Goal: Task Accomplishment & Management: Manage account settings

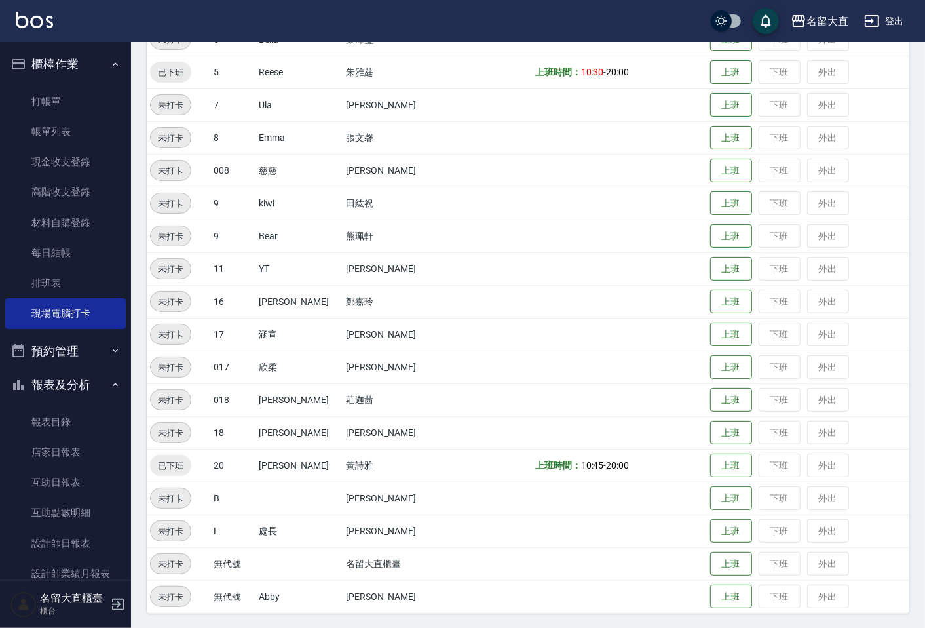
scroll to position [39, 0]
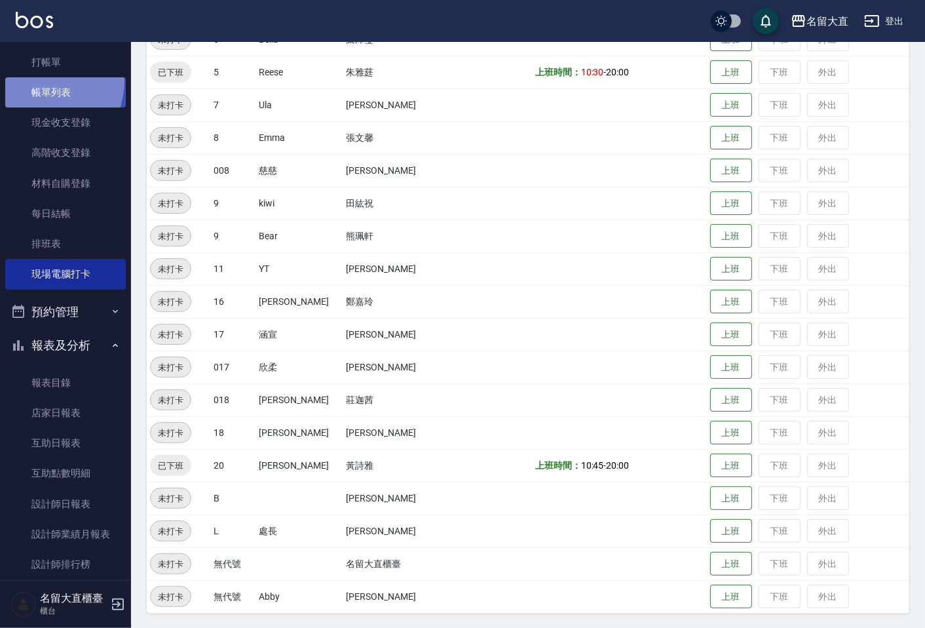
drag, startPoint x: 0, startPoint y: 0, endPoint x: 31, endPoint y: 80, distance: 85.7
click at [31, 80] on link "帳單列表" at bounding box center [65, 92] width 121 height 30
click at [96, 86] on link "帳單列表" at bounding box center [65, 92] width 121 height 30
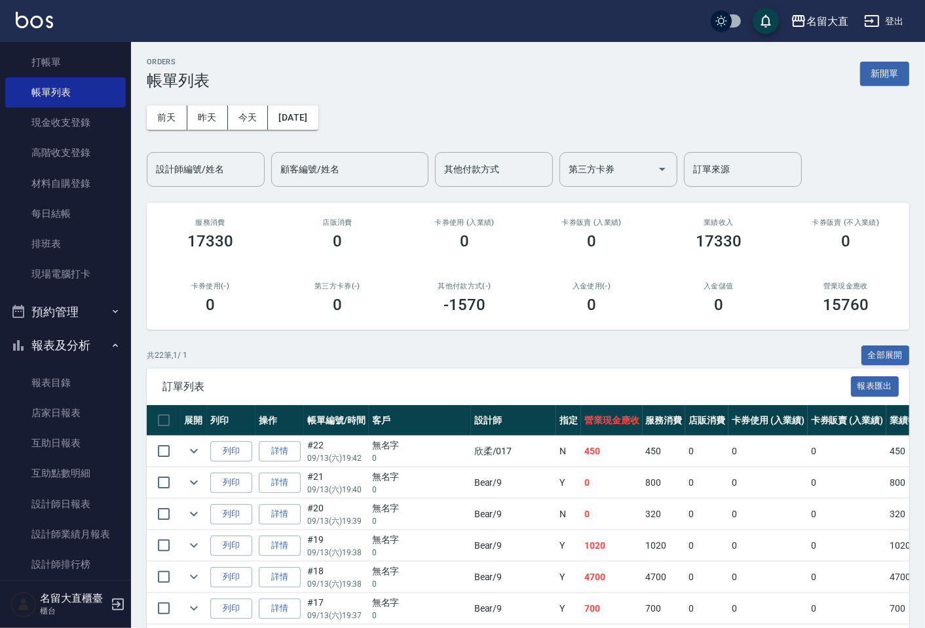
click at [214, 190] on div "ORDERS 帳單列表 新開單 [DATE] [DATE] [DATE] [DATE] 設計師編號/姓名 設計師編號/姓名 顧客編號/姓名 顧客編號/姓名 其…" at bounding box center [528, 610] width 794 height 1137
click at [211, 175] on input "設計師編號/姓名" at bounding box center [206, 169] width 106 height 23
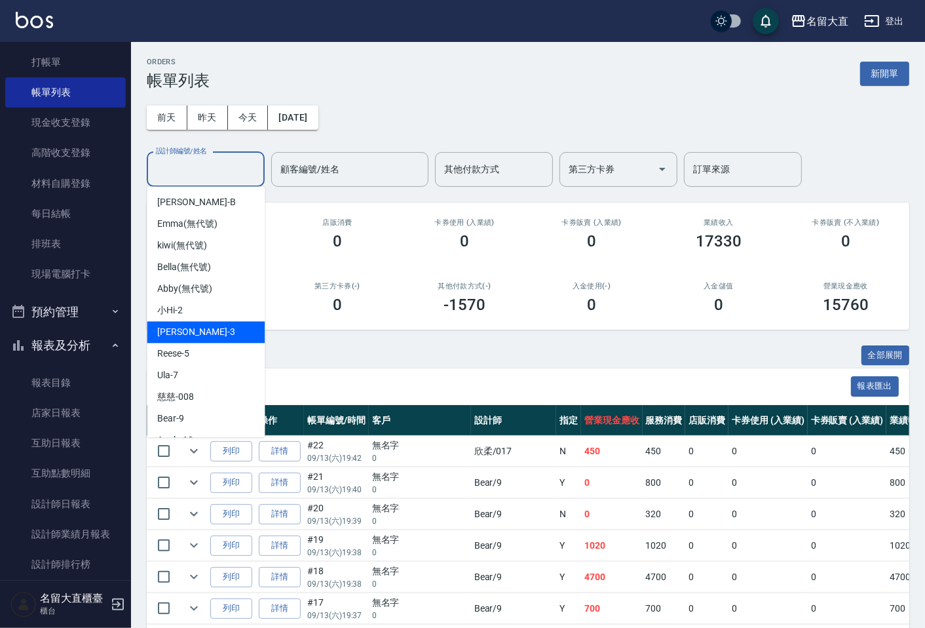
click at [187, 332] on span "[PERSON_NAME]3" at bounding box center [195, 332] width 77 height 14
type input "[PERSON_NAME]3"
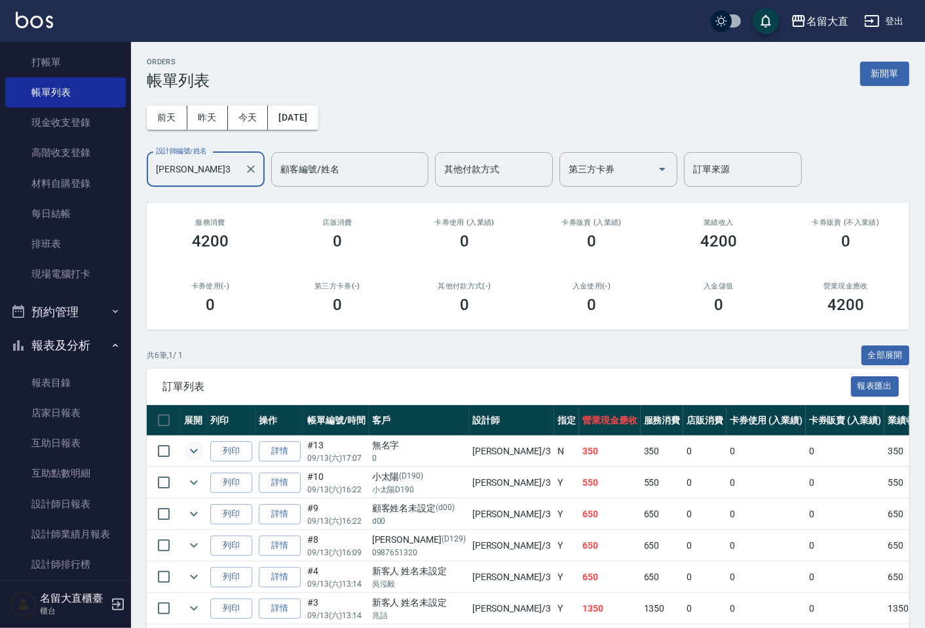
click at [195, 452] on icon "expand row" at bounding box center [194, 451] width 16 height 16
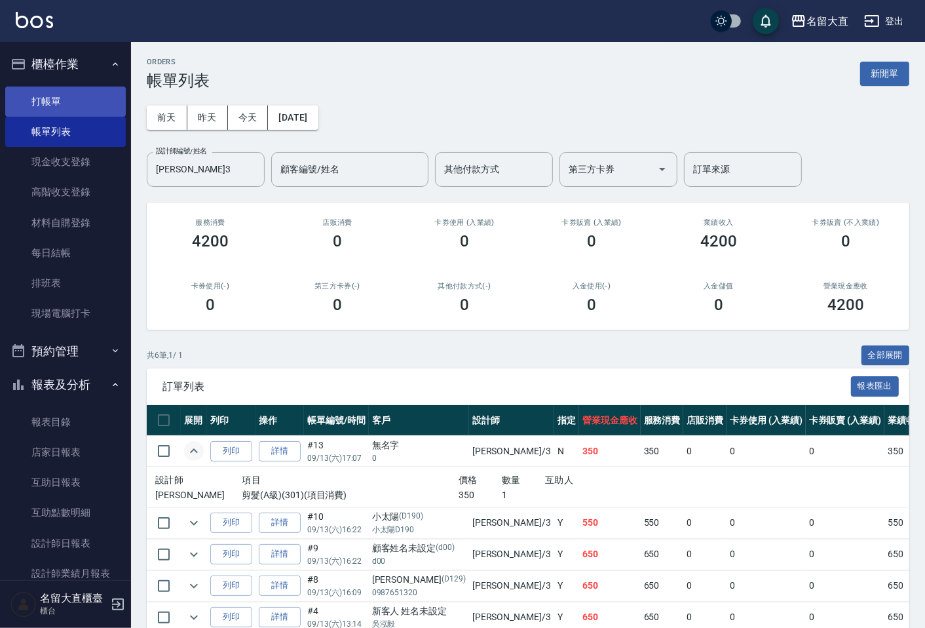
click at [86, 109] on link "打帳單" at bounding box center [65, 101] width 121 height 30
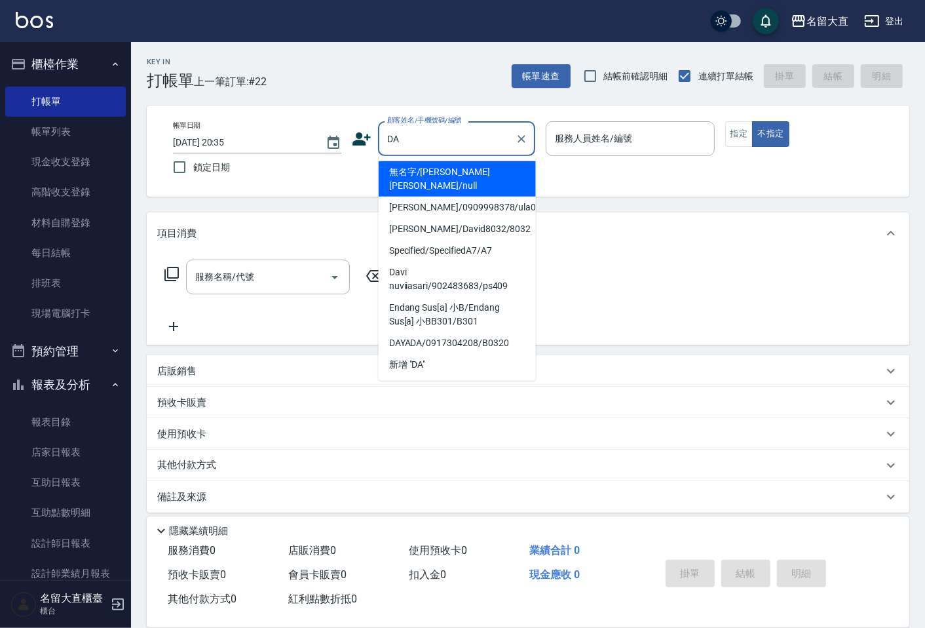
click at [452, 174] on li "無名字/[PERSON_NAME] [PERSON_NAME]/null" at bounding box center [457, 178] width 157 height 35
type input "無名字/[PERSON_NAME] [PERSON_NAME]/null"
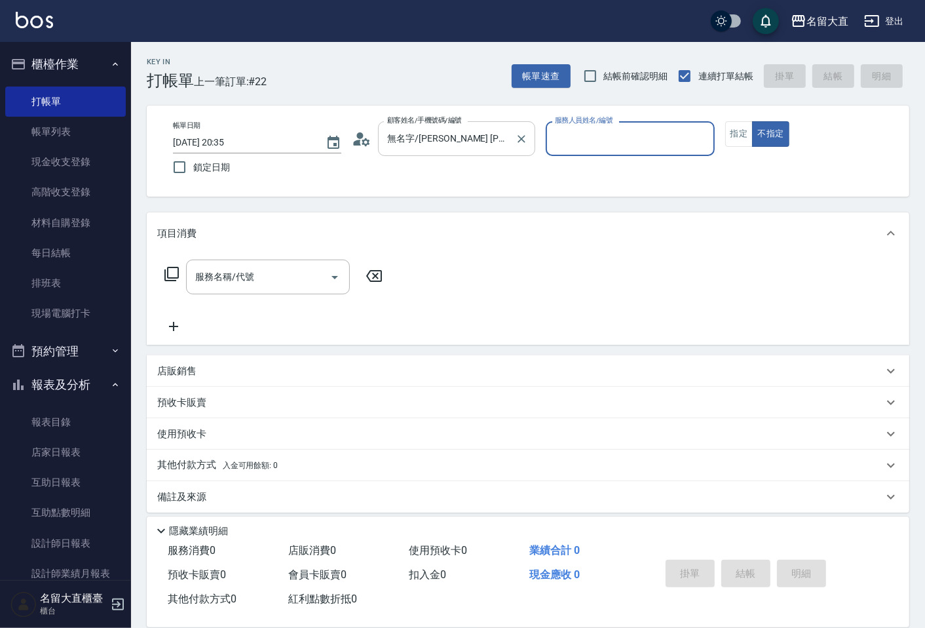
click at [479, 123] on div "無名字/[PERSON_NAME] [PERSON_NAME]/null 顧客姓名/手機號碼/編號" at bounding box center [456, 138] width 157 height 35
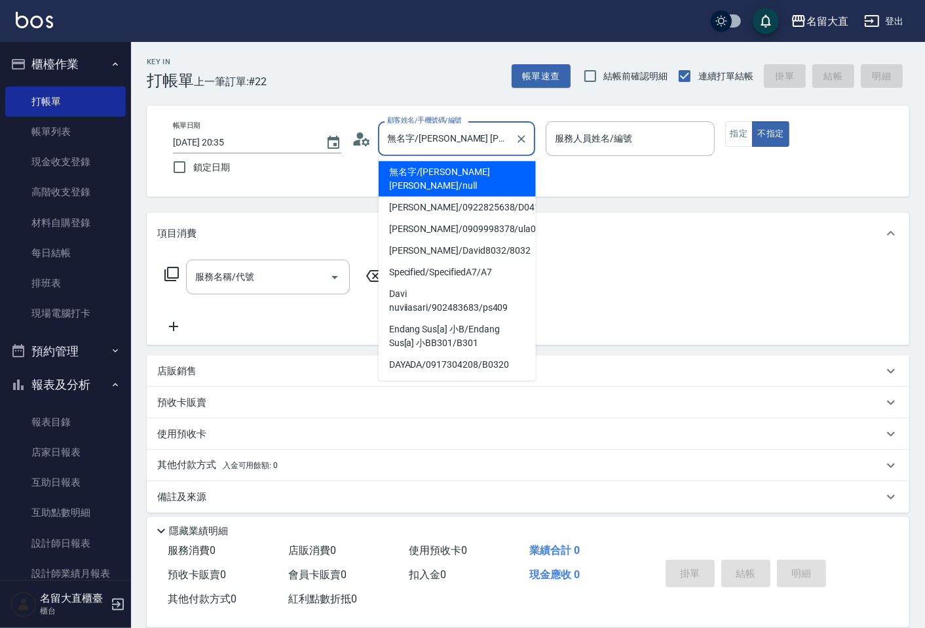
click at [481, 170] on li "無名字/[PERSON_NAME] [PERSON_NAME]/null" at bounding box center [457, 178] width 157 height 35
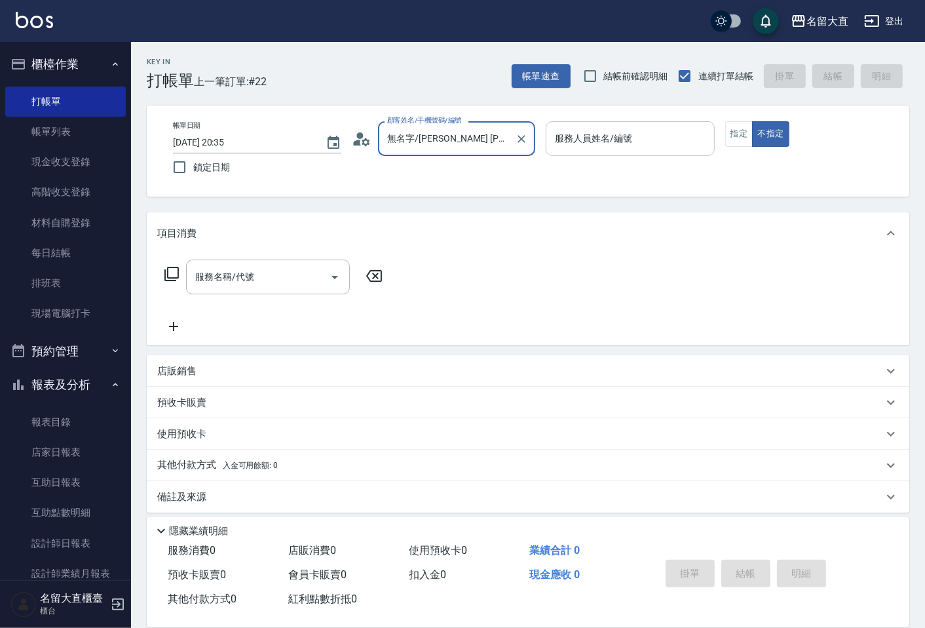
click at [609, 145] on input "服務人員姓名/編號" at bounding box center [630, 138] width 157 height 23
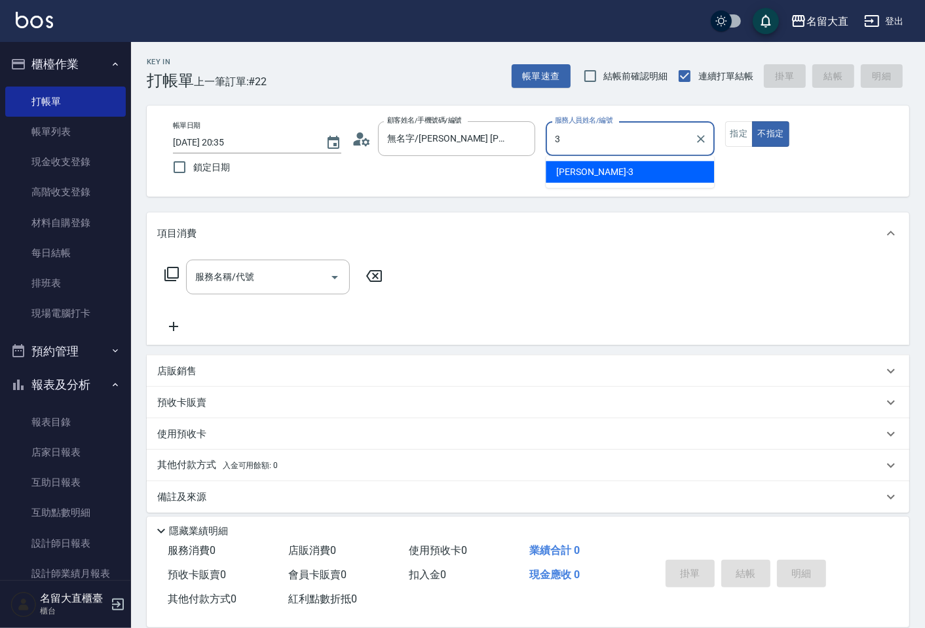
type input "[PERSON_NAME]3"
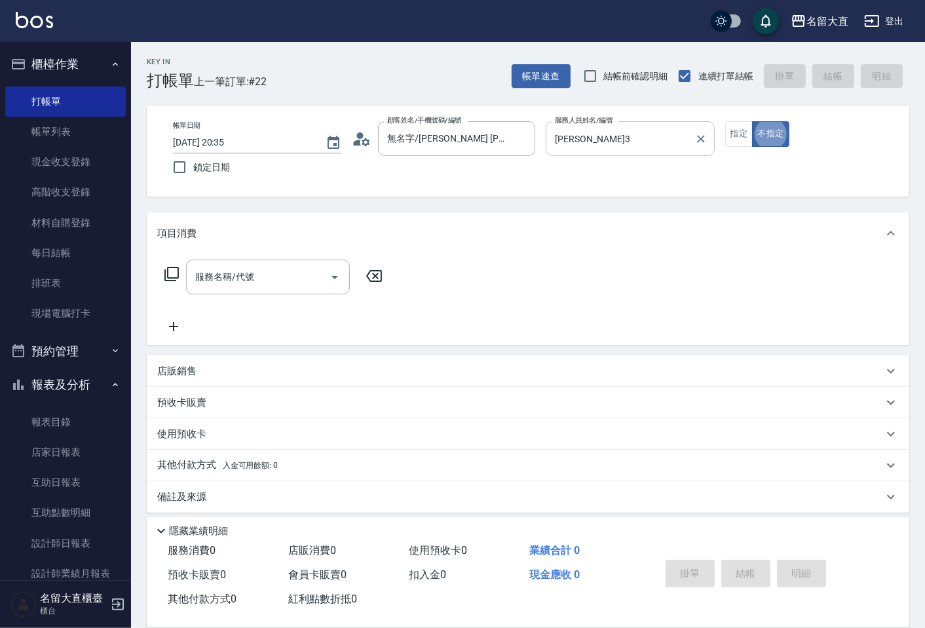
type button "false"
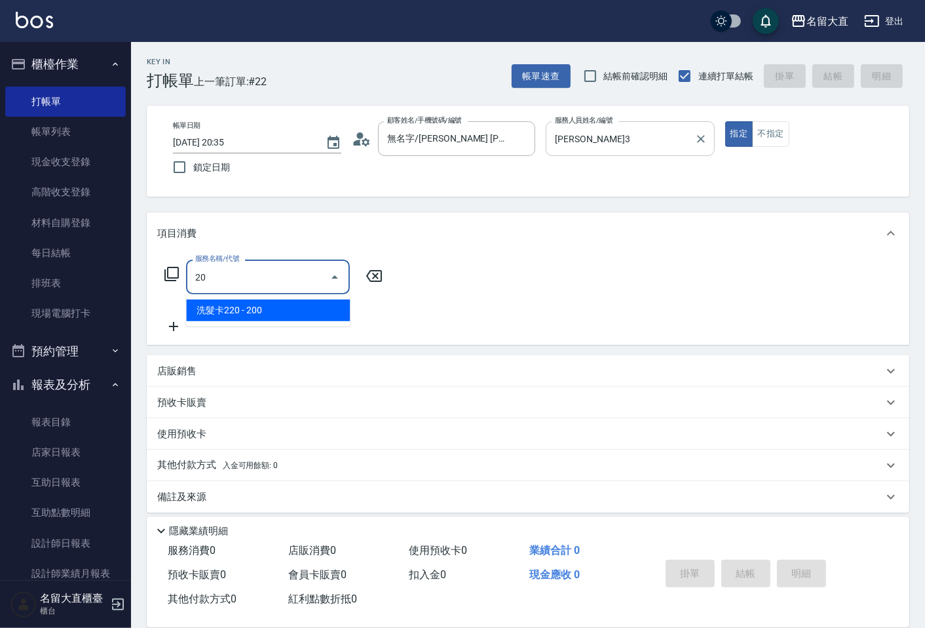
type input "2"
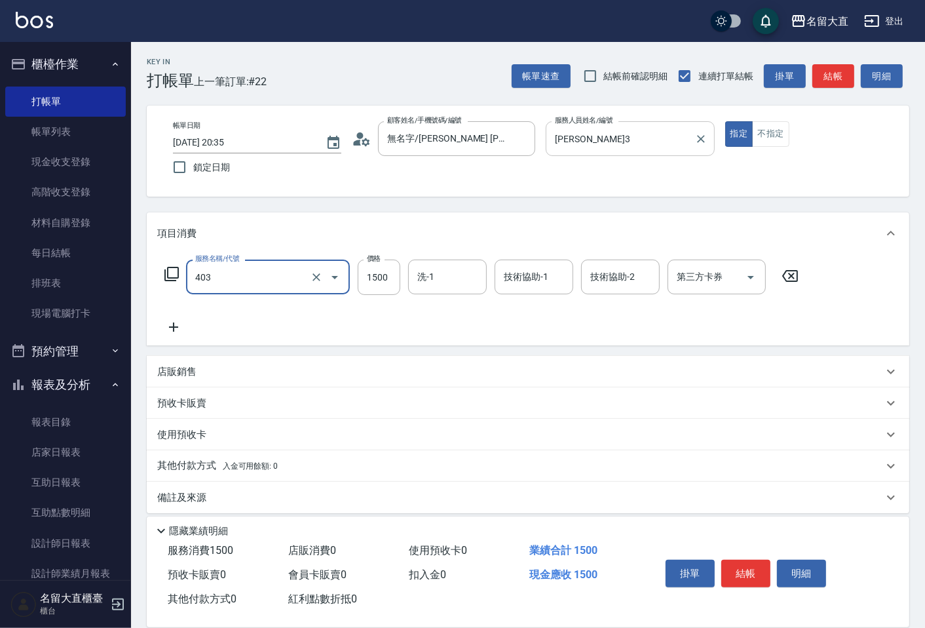
type input "染髮(403)"
type input "2000"
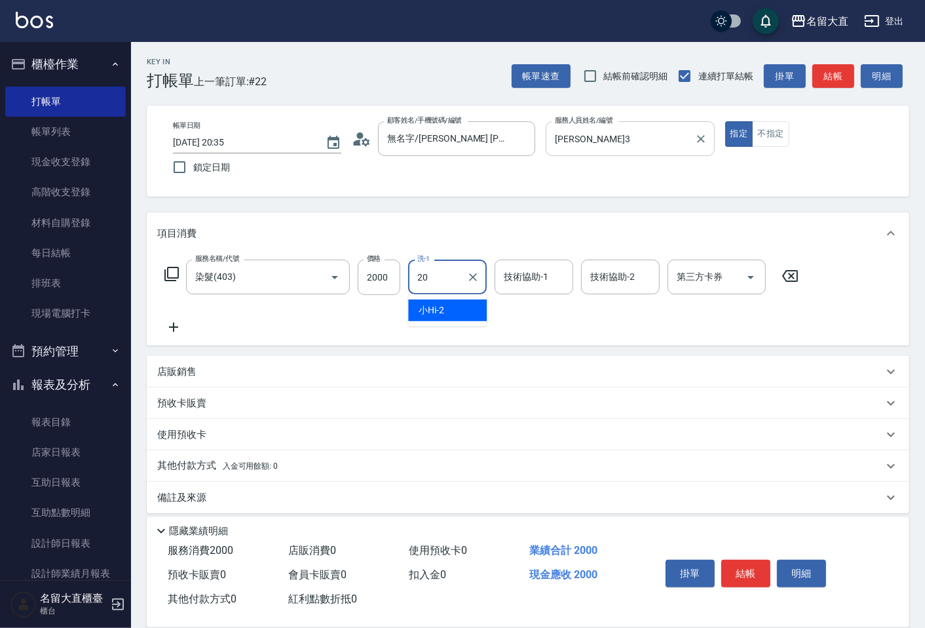
type input "詩雅-20"
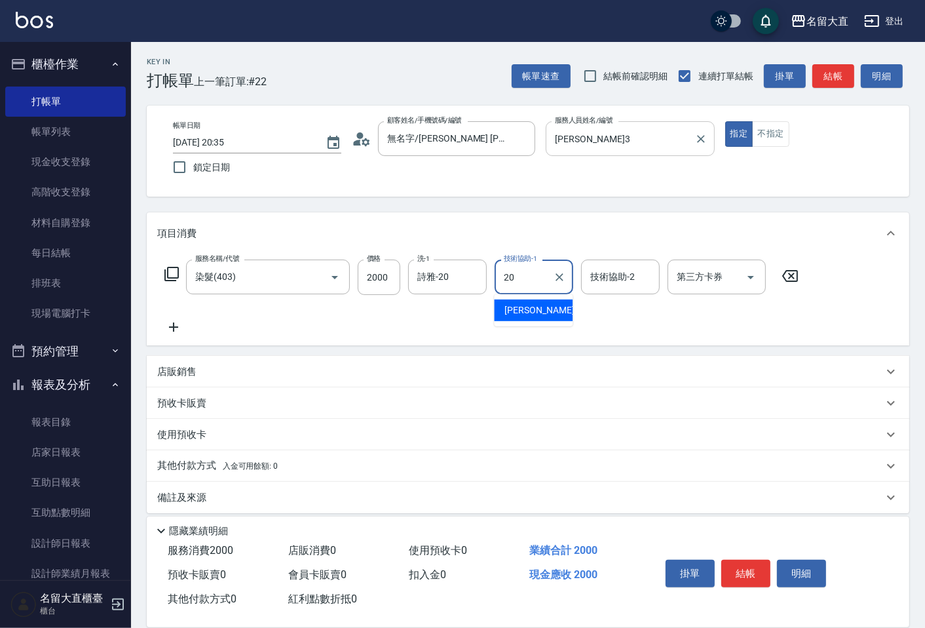
type input "詩雅-20"
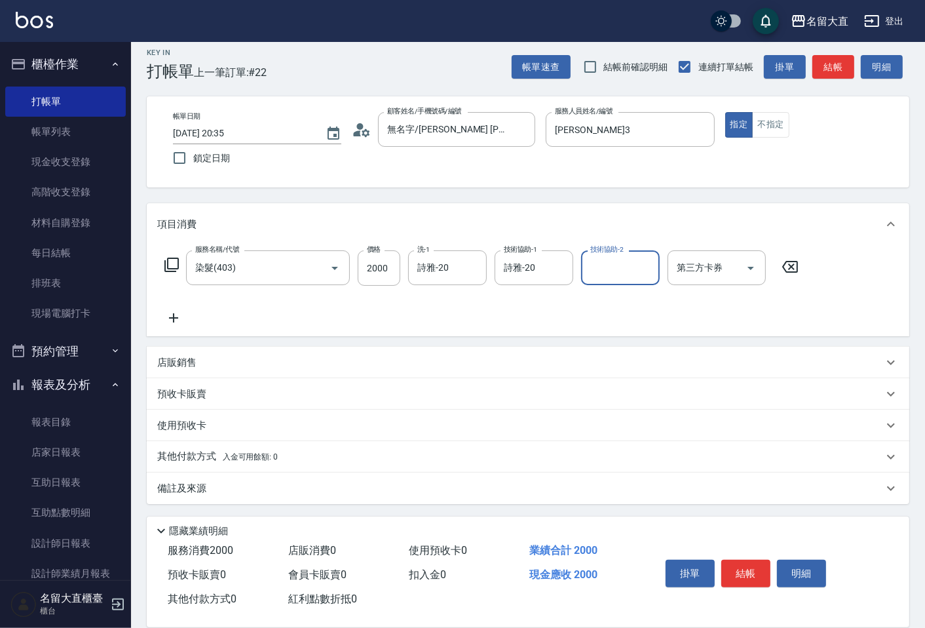
click at [162, 486] on p "備註及來源" at bounding box center [181, 489] width 49 height 14
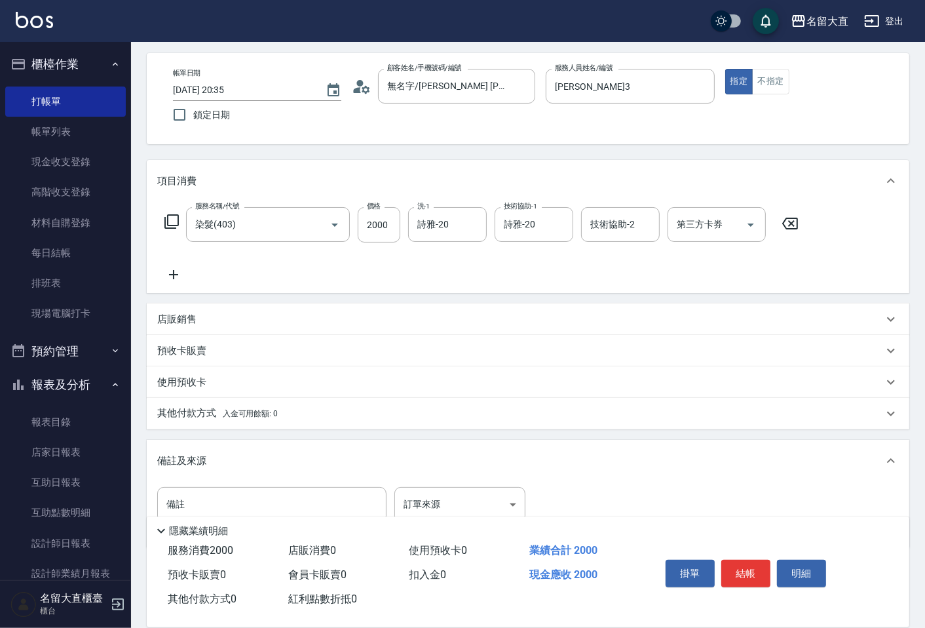
scroll to position [96, 0]
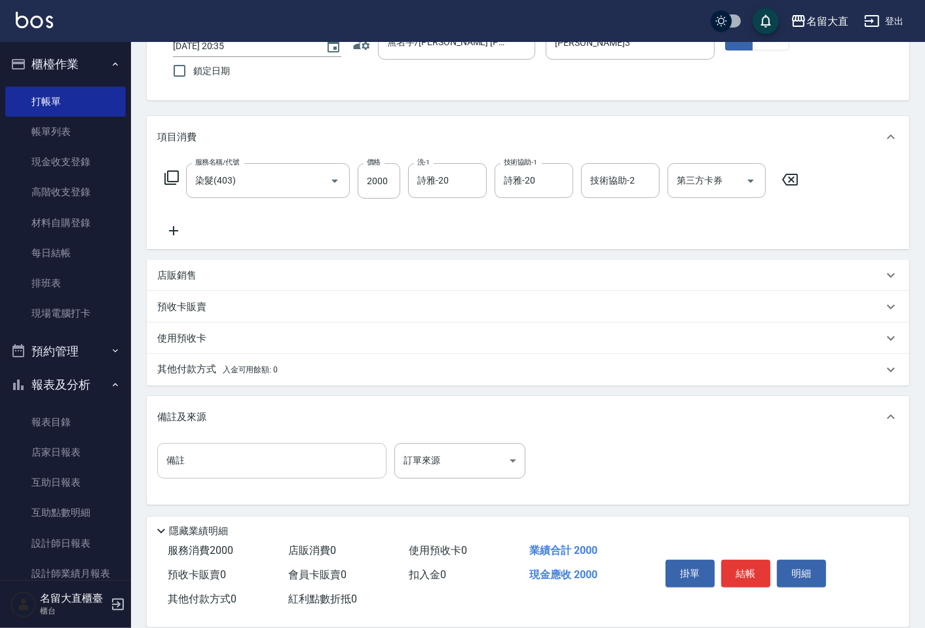
click at [193, 468] on input "備註" at bounding box center [271, 460] width 229 height 35
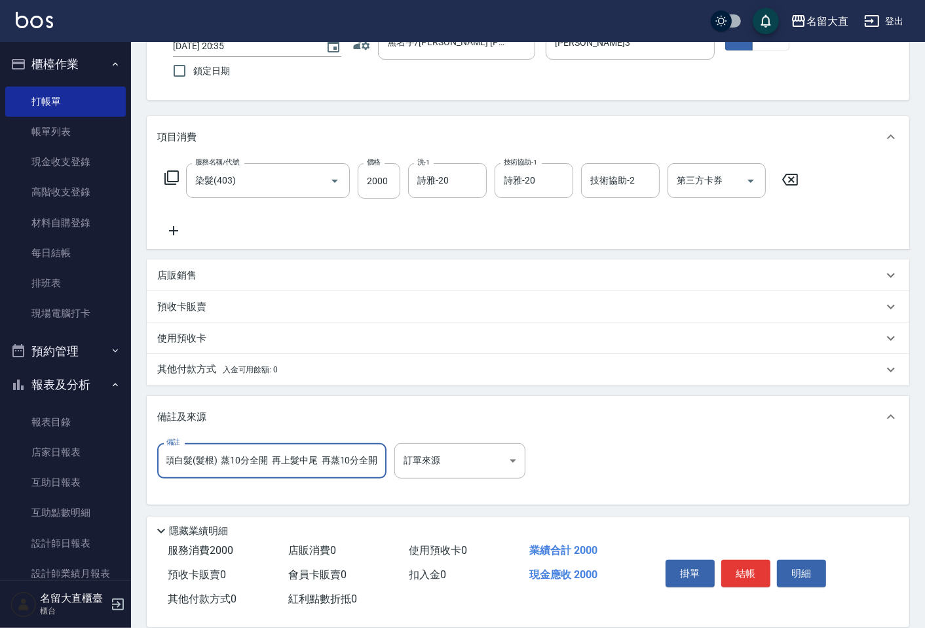
scroll to position [0, 102]
type input "8/7+3.0 2:1 全6% 上全頭白髮(髮根) 蒸10分全開 再上髮中尾 再蒸10分全開"
click at [751, 570] on button "結帳" at bounding box center [745, 574] width 49 height 28
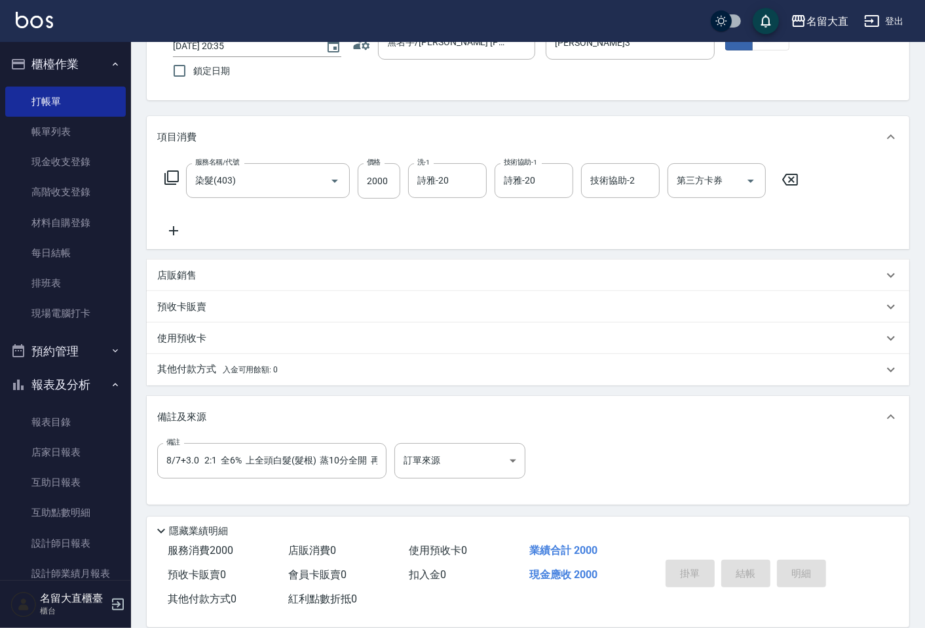
type input "[DATE] 20:38"
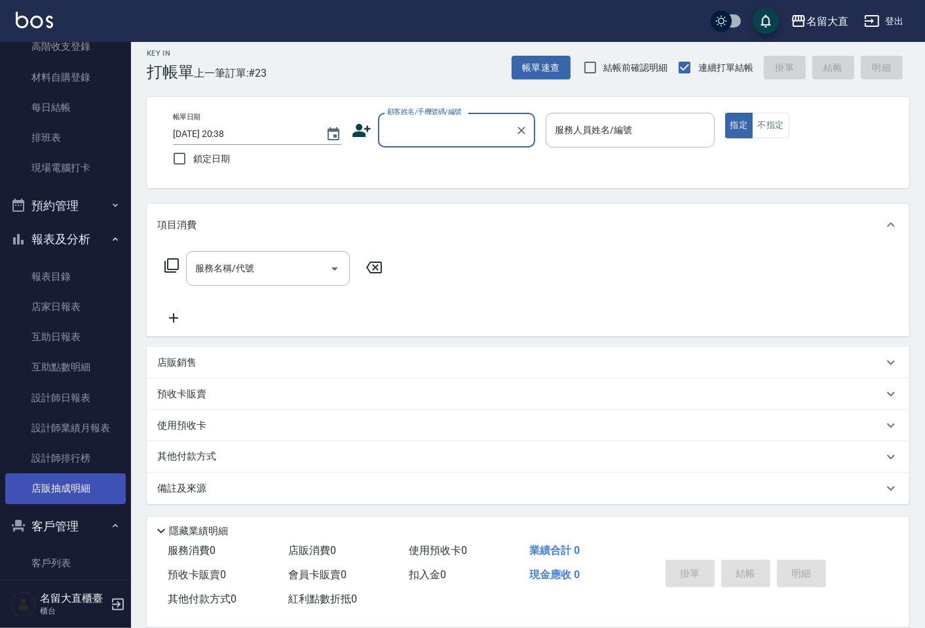
scroll to position [257, 0]
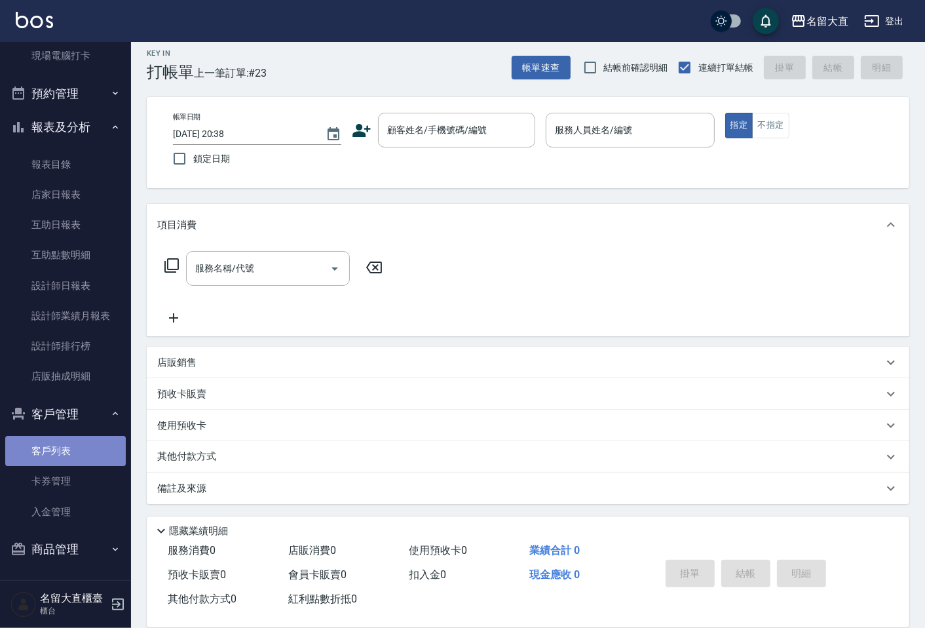
click at [75, 439] on link "客戶列表" at bounding box center [65, 451] width 121 height 30
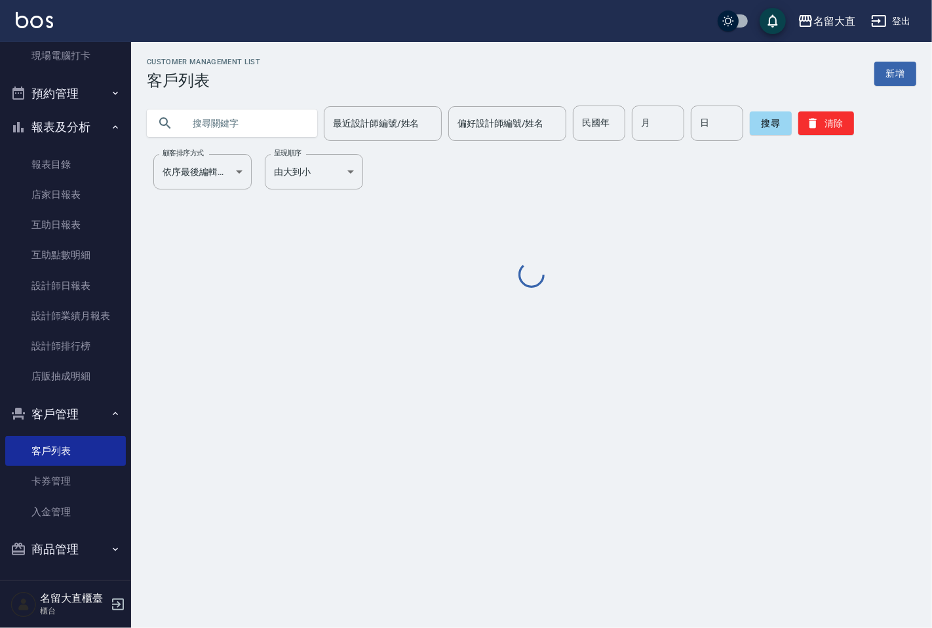
click at [250, 115] on input "text" at bounding box center [244, 122] width 123 height 35
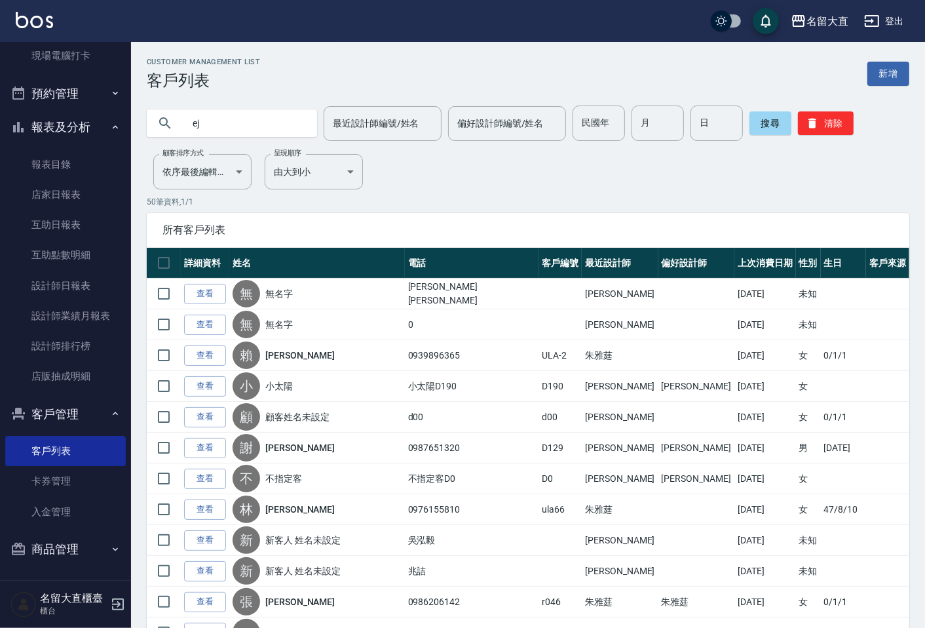
type input "e"
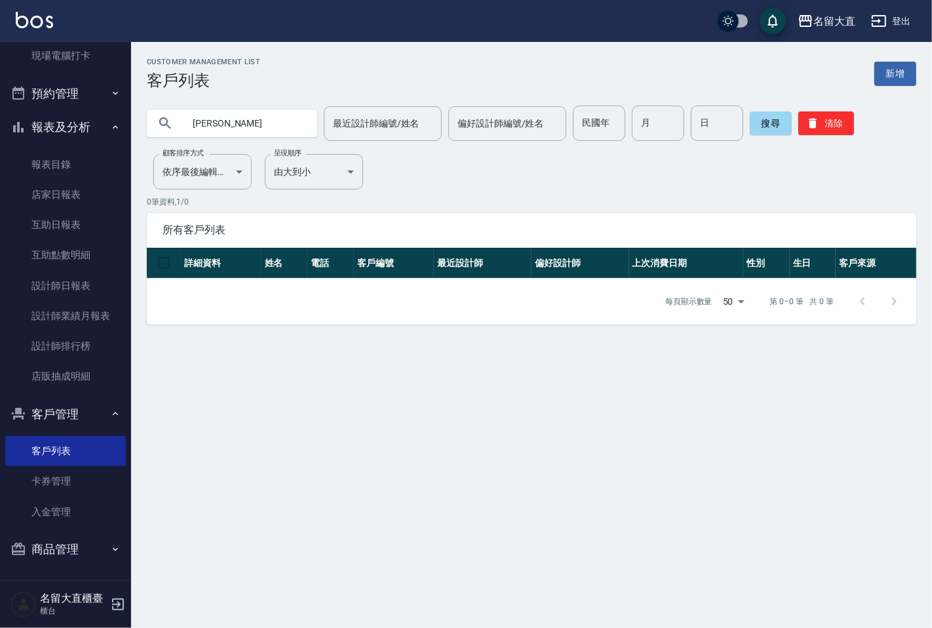
click at [250, 115] on input "[PERSON_NAME]" at bounding box center [244, 122] width 123 height 35
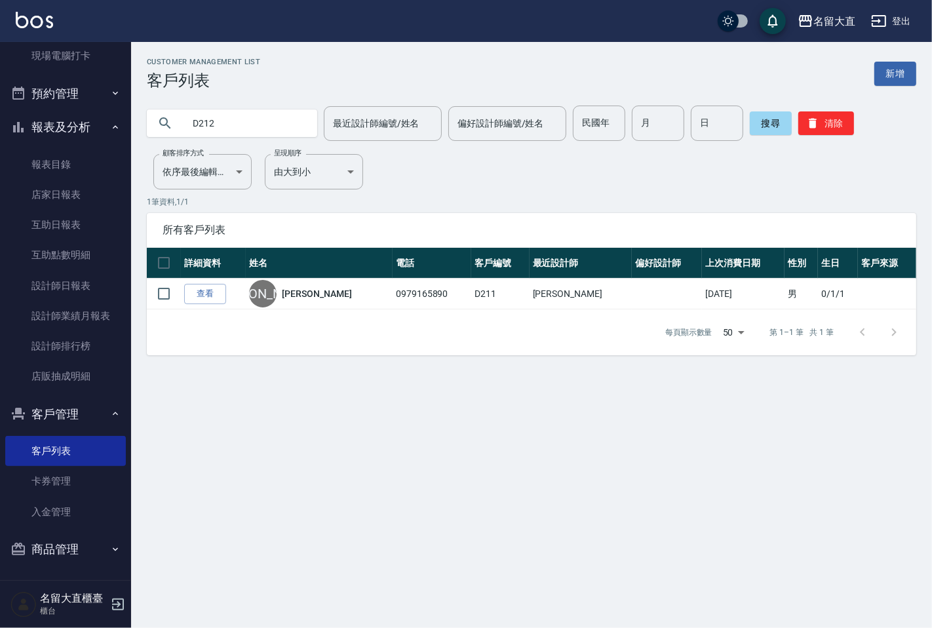
type input "D212"
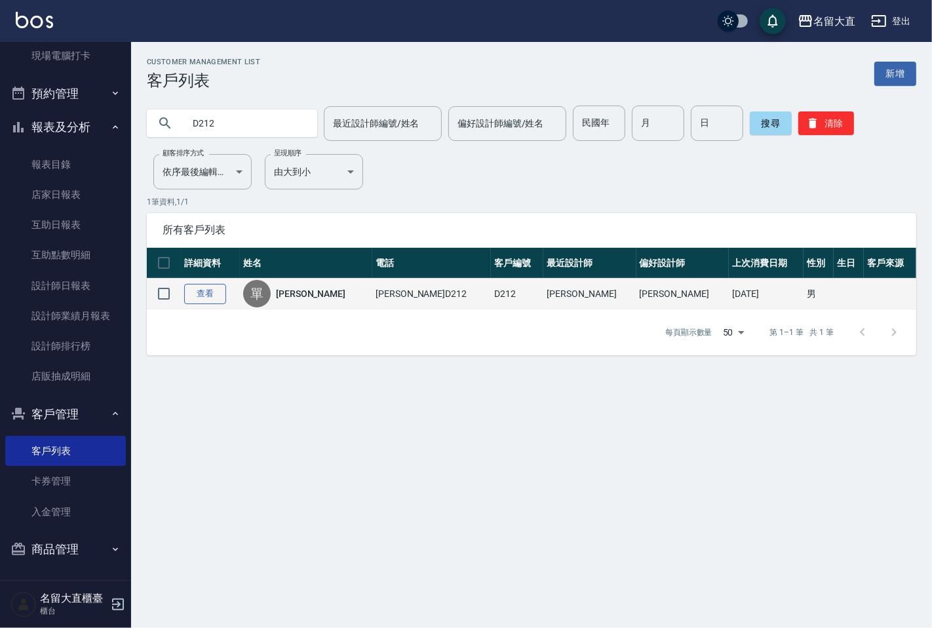
click at [214, 292] on link "查看" at bounding box center [205, 294] width 42 height 20
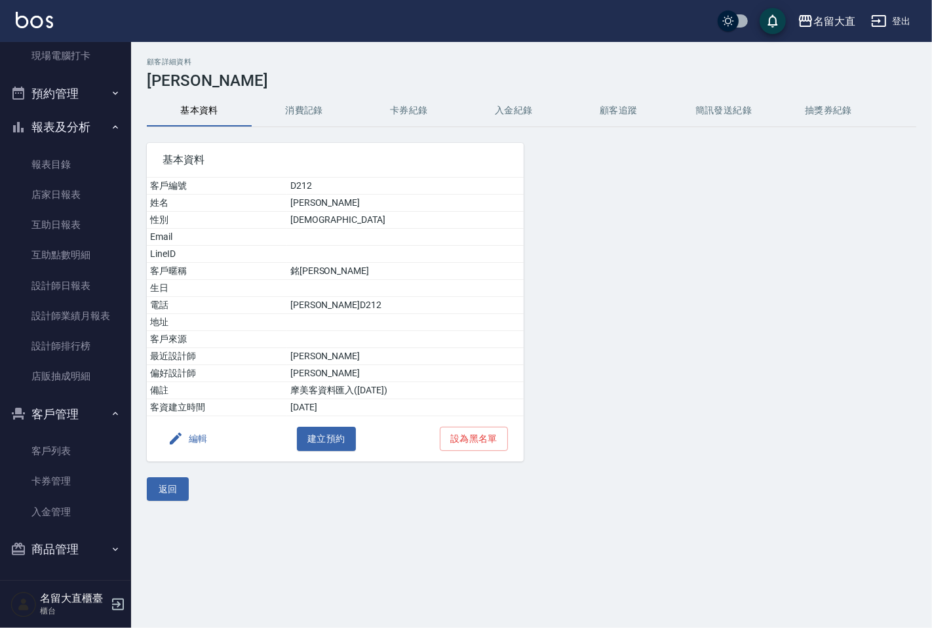
click at [183, 434] on button "編輯" at bounding box center [187, 439] width 50 height 24
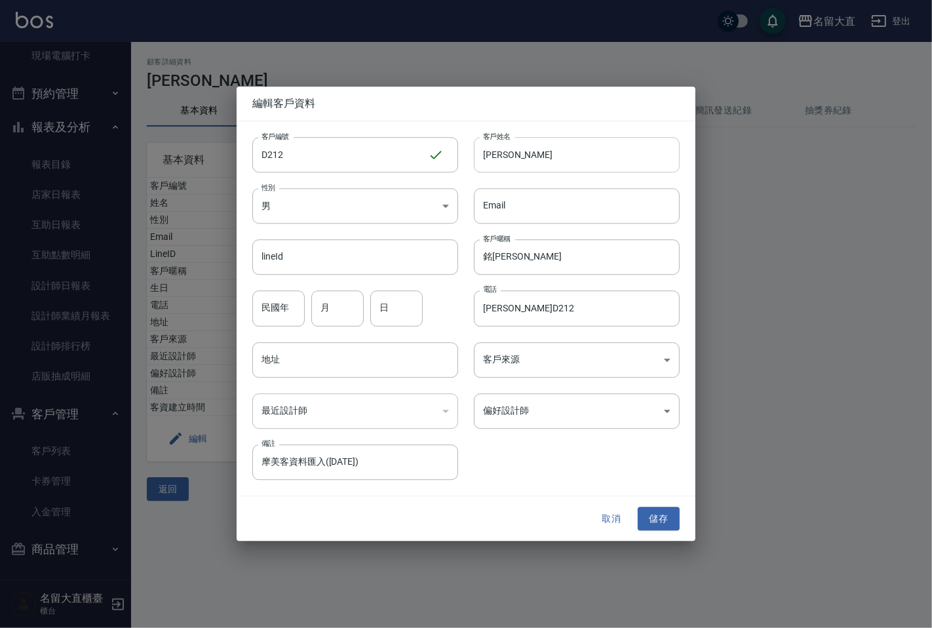
click at [527, 164] on input "[PERSON_NAME]" at bounding box center [577, 154] width 206 height 35
type input "r"
type input "[PERSON_NAME]"
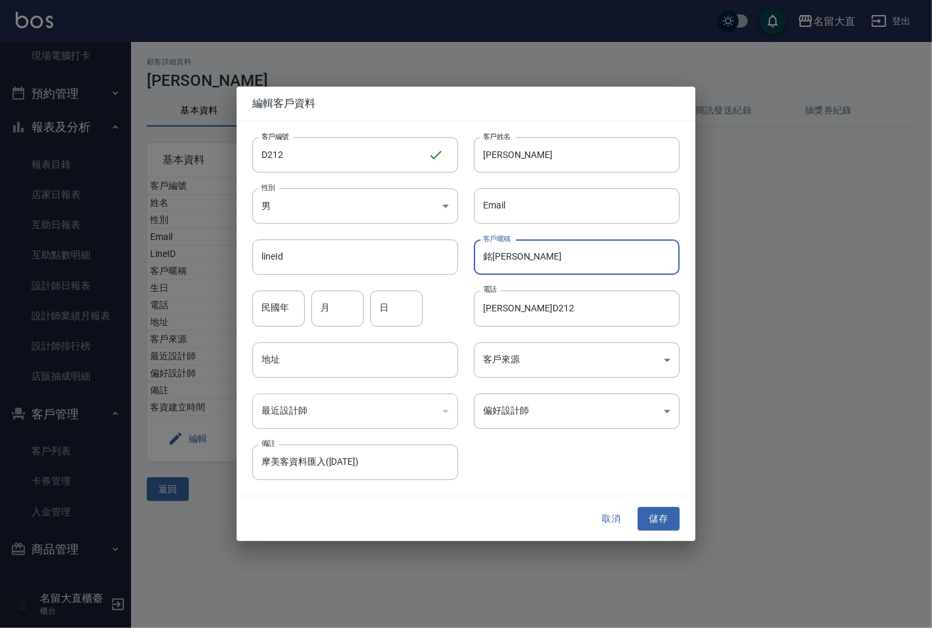
click at [522, 264] on input "銘[PERSON_NAME]" at bounding box center [577, 257] width 206 height 35
type input "[PERSON_NAME]"
click at [572, 305] on input "[PERSON_NAME]D212" at bounding box center [577, 308] width 206 height 35
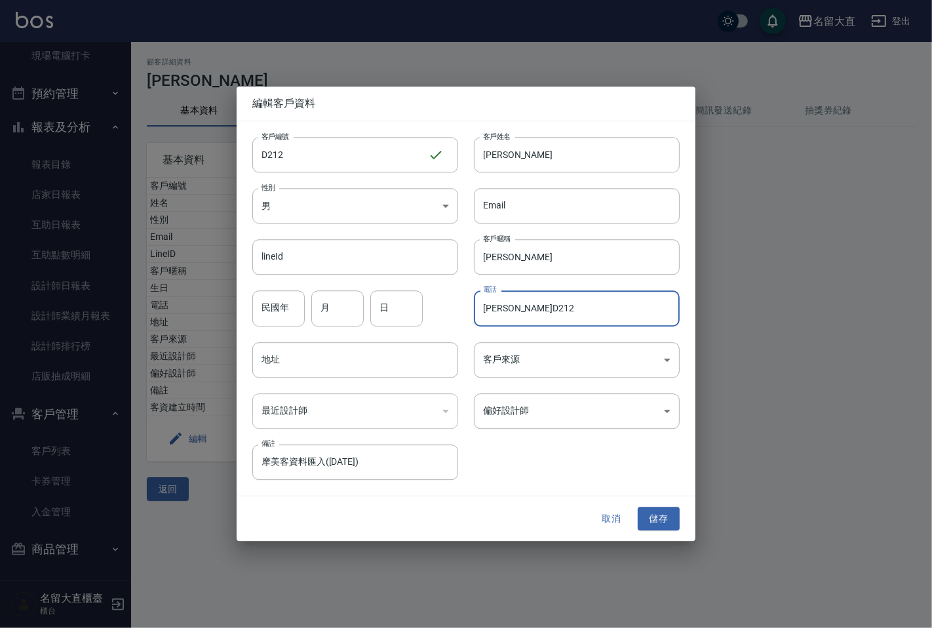
click at [572, 305] on input "[PERSON_NAME]D212" at bounding box center [577, 308] width 206 height 35
drag, startPoint x: 572, startPoint y: 305, endPoint x: 577, endPoint y: 299, distance: 7.5
click at [572, 304] on input "[PERSON_NAME]D212" at bounding box center [577, 308] width 206 height 35
type input "0968211568"
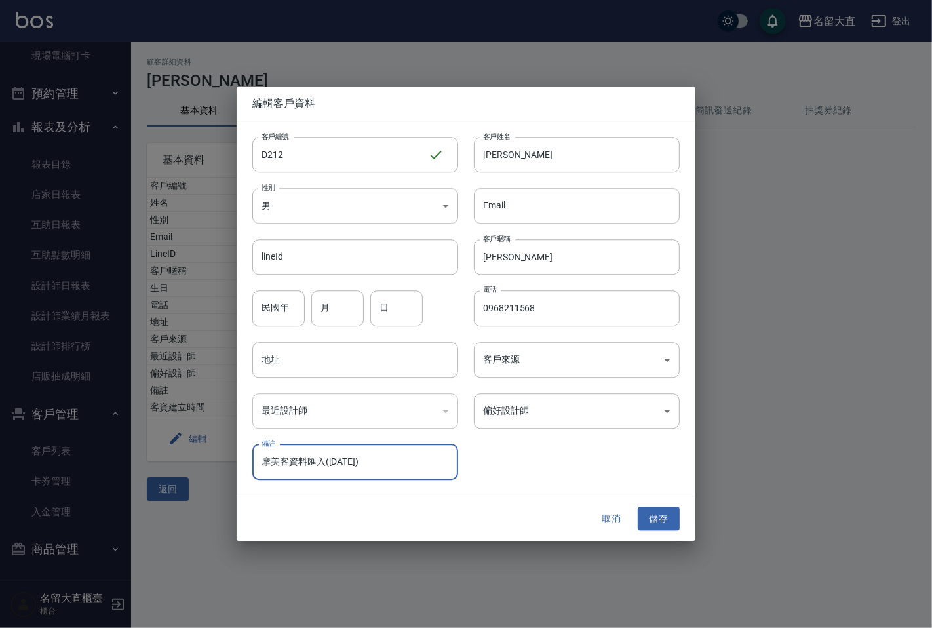
drag, startPoint x: 404, startPoint y: 474, endPoint x: 140, endPoint y: 490, distance: 264.6
click at [140, 490] on div "編輯客戶資料 客戶編號 D212 ​ 客戶編號 客戶姓名 [PERSON_NAME]姓名 性別 男 [DEMOGRAPHIC_DATA] 性別 Email E…" at bounding box center [466, 314] width 932 height 628
click at [668, 508] on button "儲存" at bounding box center [659, 518] width 42 height 24
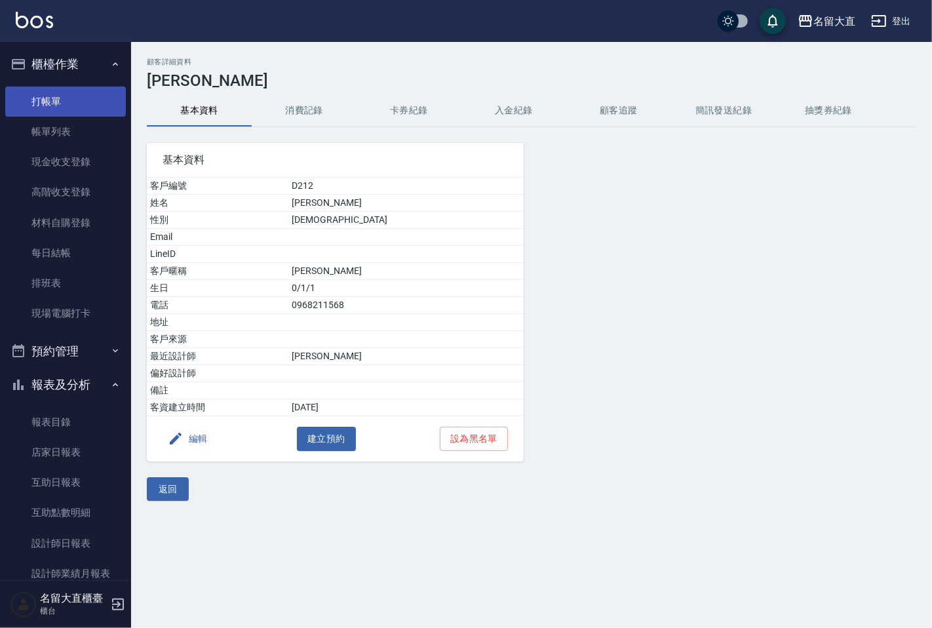
click at [43, 100] on link "打帳單" at bounding box center [65, 101] width 121 height 30
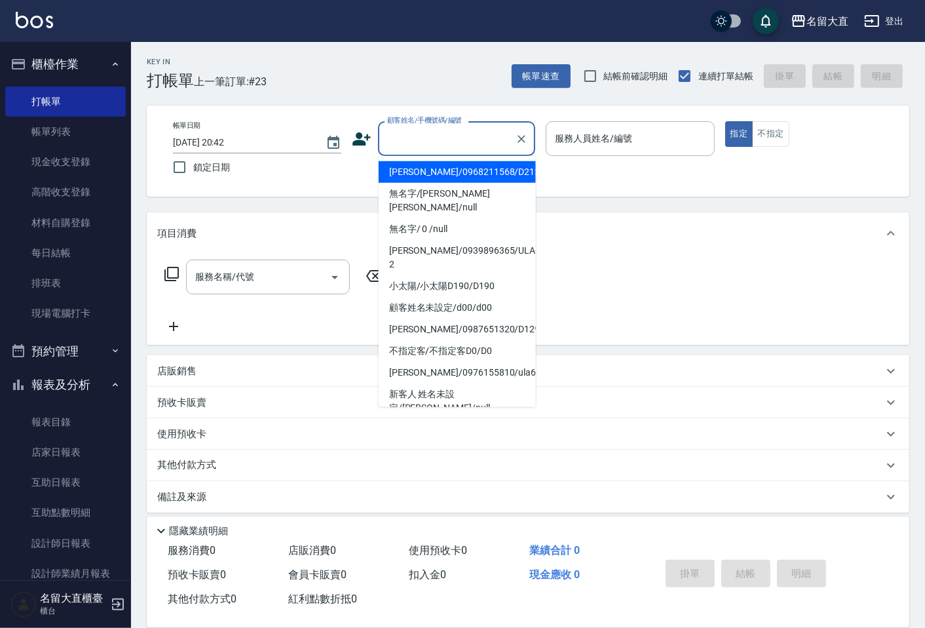
click at [440, 141] on input "顧客姓名/手機號碼/編號" at bounding box center [447, 138] width 126 height 23
click at [433, 177] on li "[PERSON_NAME]/0968211568/D212" at bounding box center [457, 172] width 157 height 22
type input "[PERSON_NAME]/0968211568/D212"
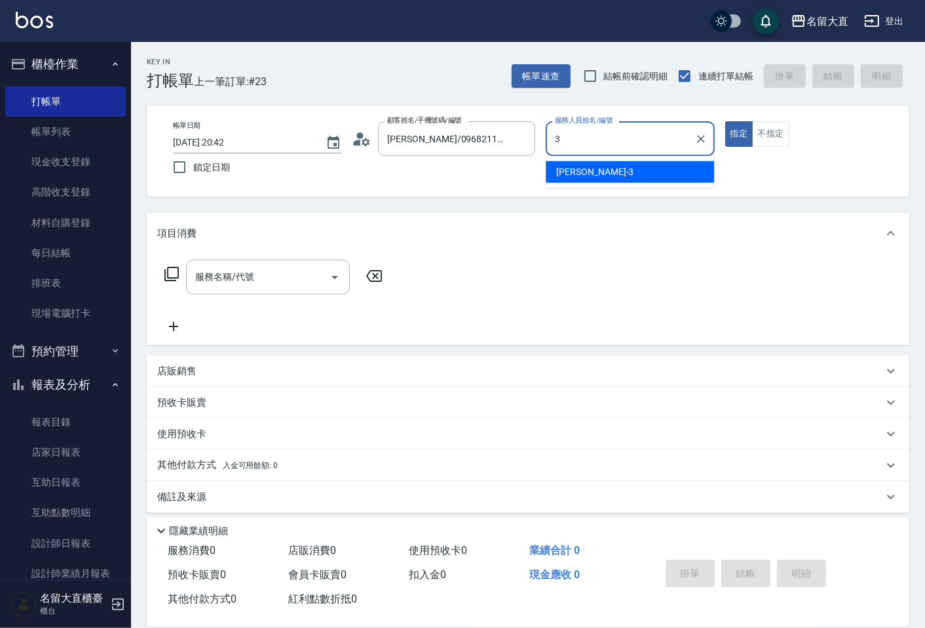
type input "[PERSON_NAME]3"
type button "true"
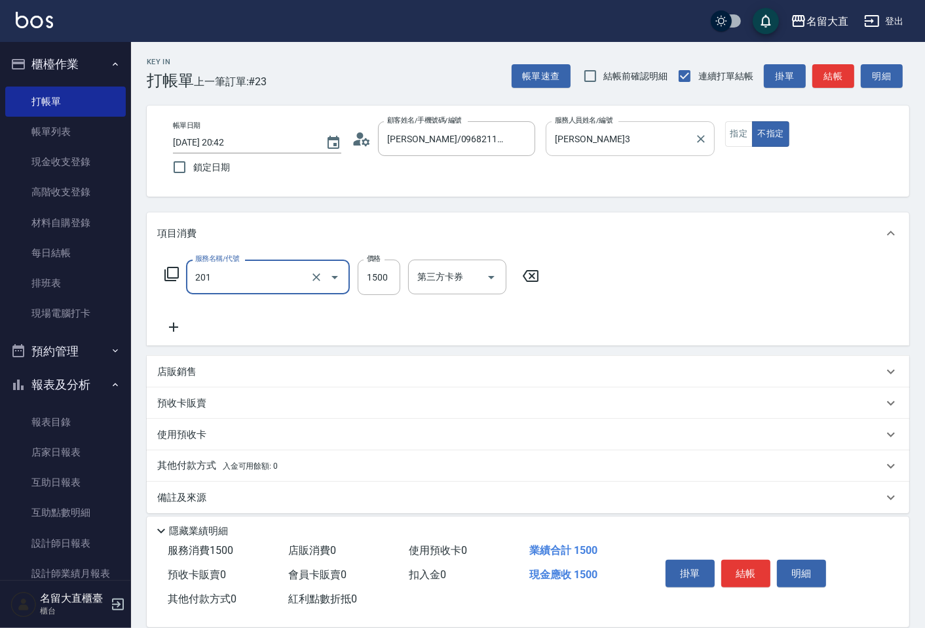
type input "冷燙燙髮(201)"
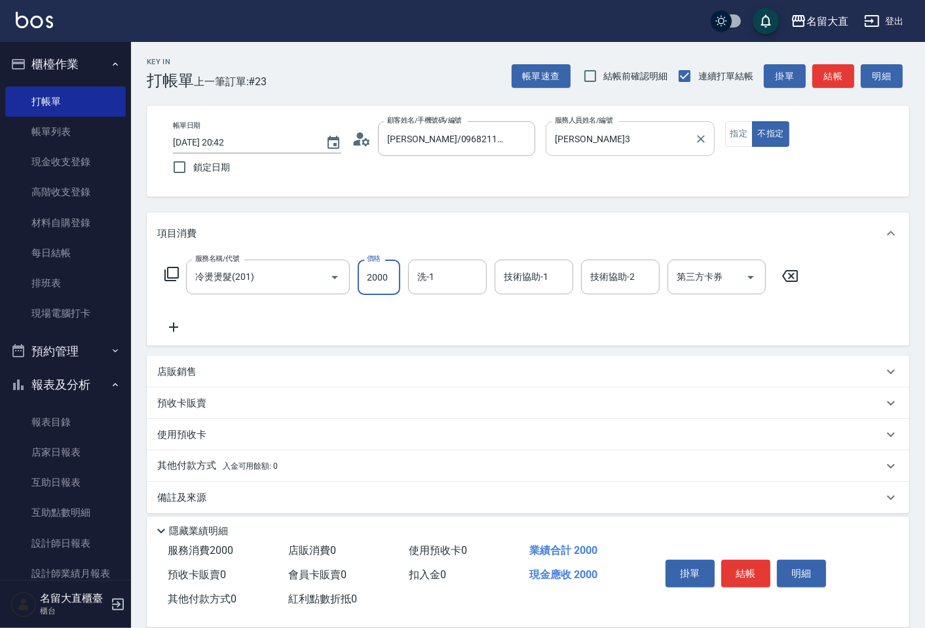
type input "2000"
type input "詩雅-20"
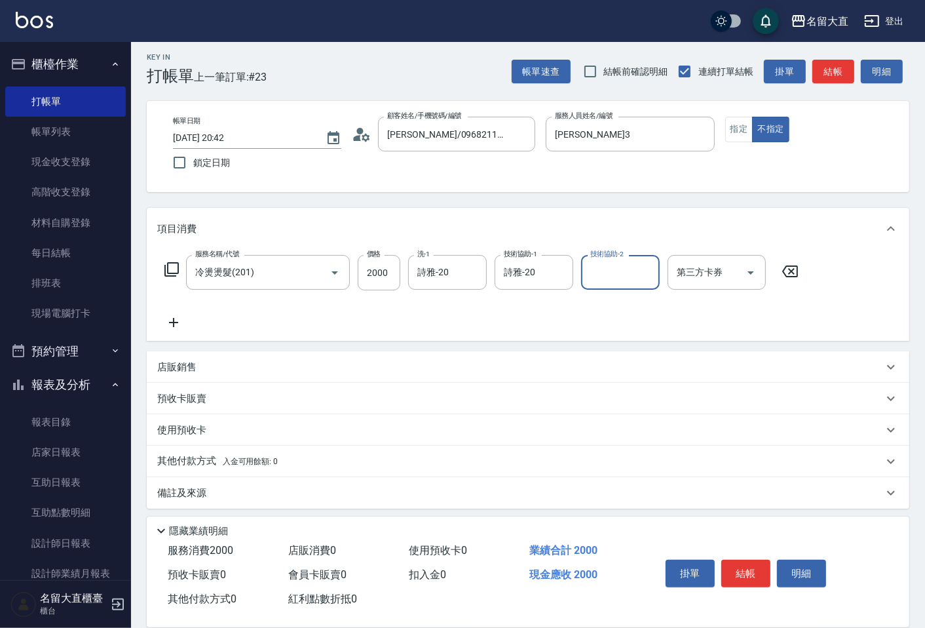
scroll to position [9, 0]
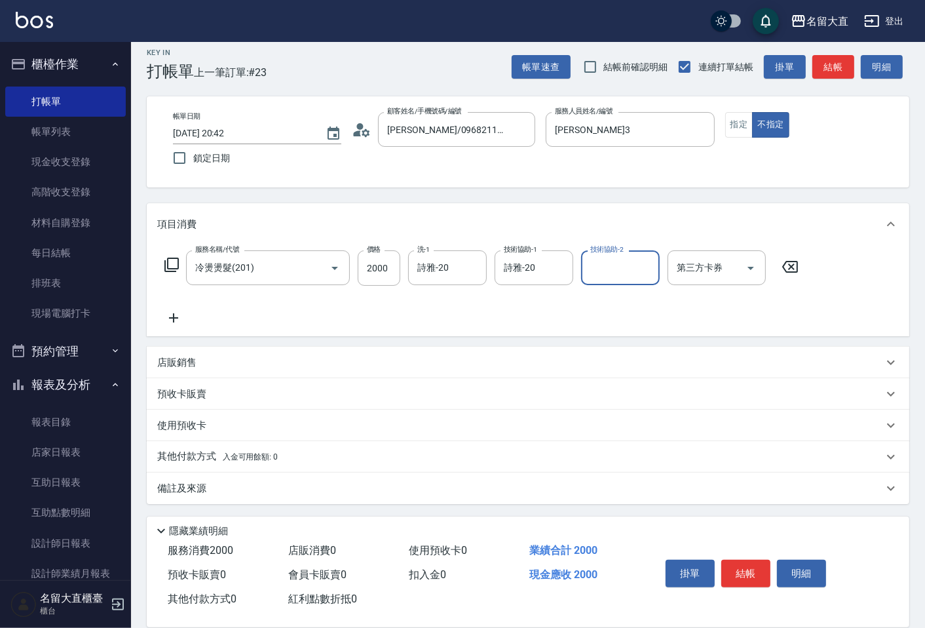
click at [182, 488] on p "備註及來源" at bounding box center [181, 489] width 49 height 14
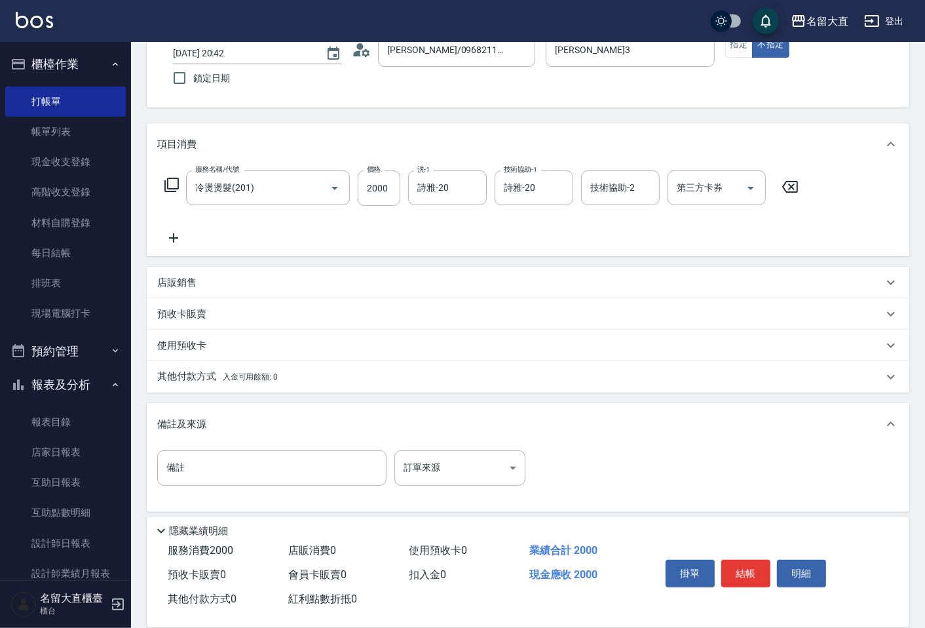
scroll to position [96, 0]
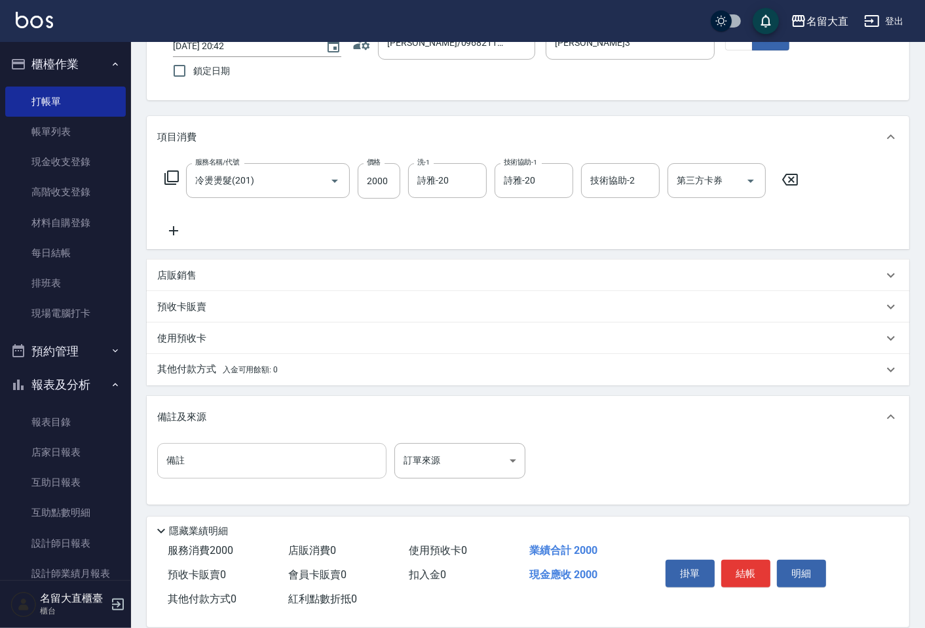
click at [201, 453] on input "備註" at bounding box center [271, 460] width 229 height 35
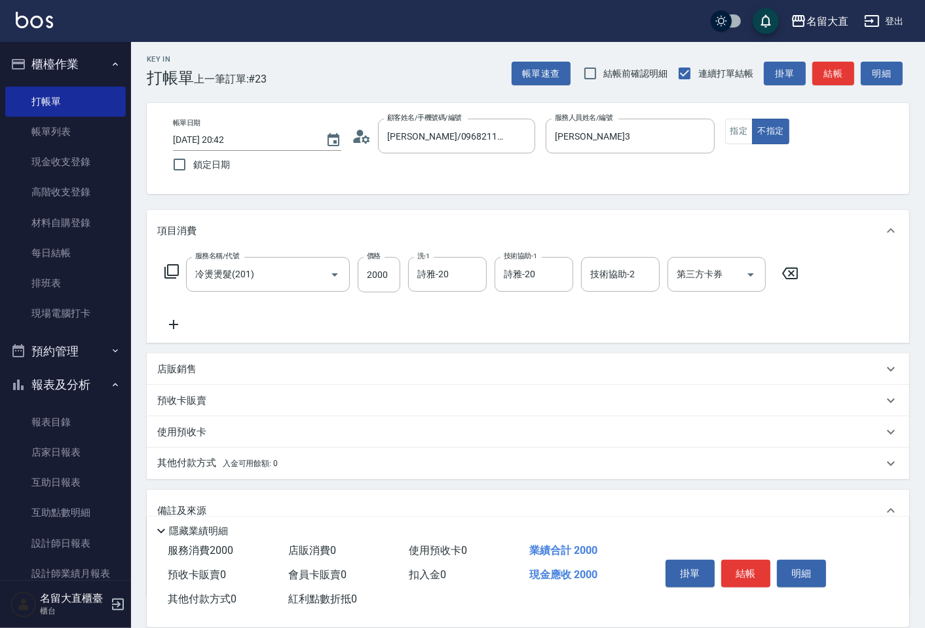
scroll to position [0, 0]
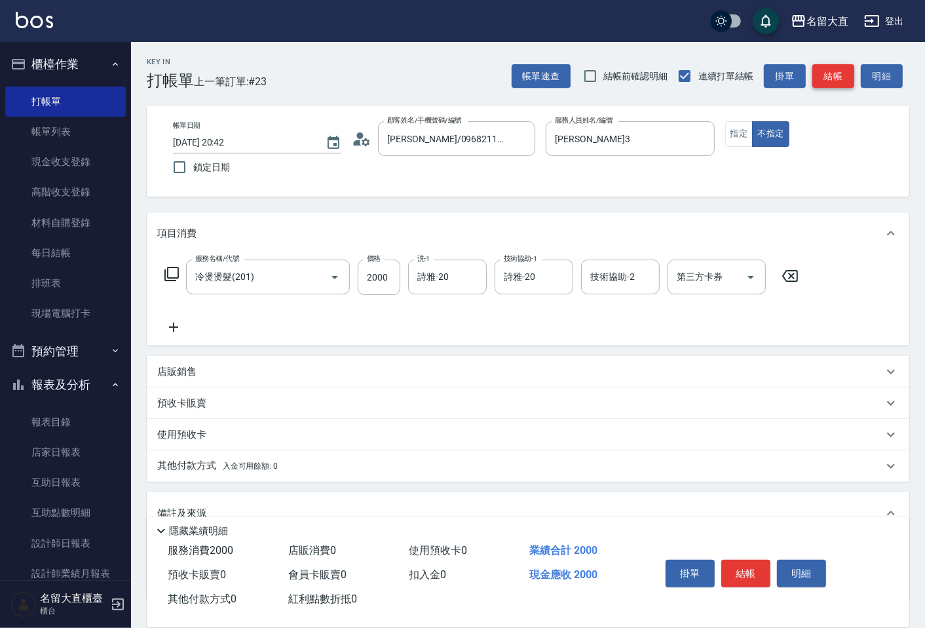
type input "油頭向後捲 米色/藍色 側邊白/黃 斜向後 蒸15+10分 2劑10分 側面推剪16~4.5 後面到1.5"
click at [842, 69] on button "結帳" at bounding box center [833, 76] width 42 height 24
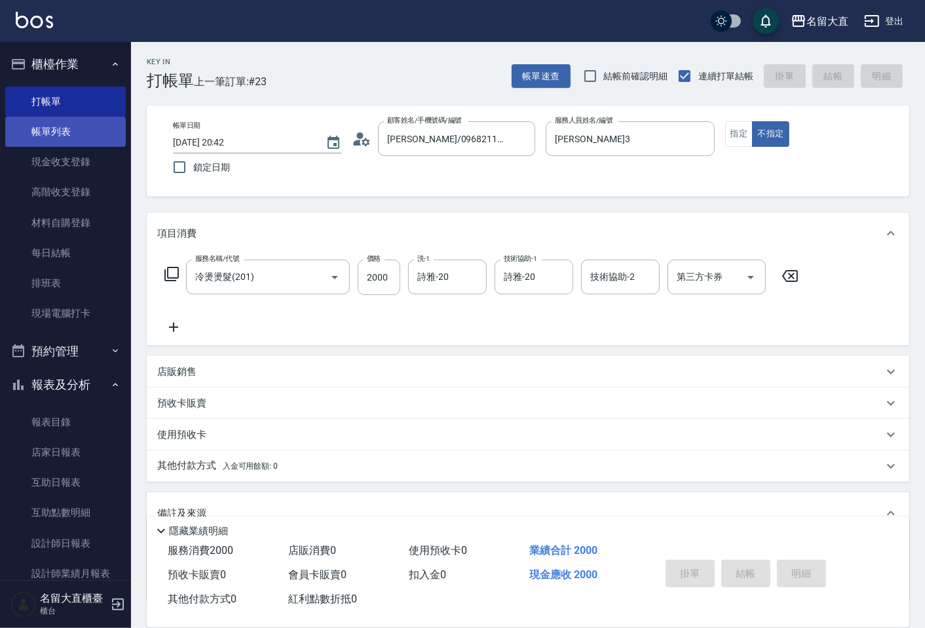
type input "[DATE] 20:45"
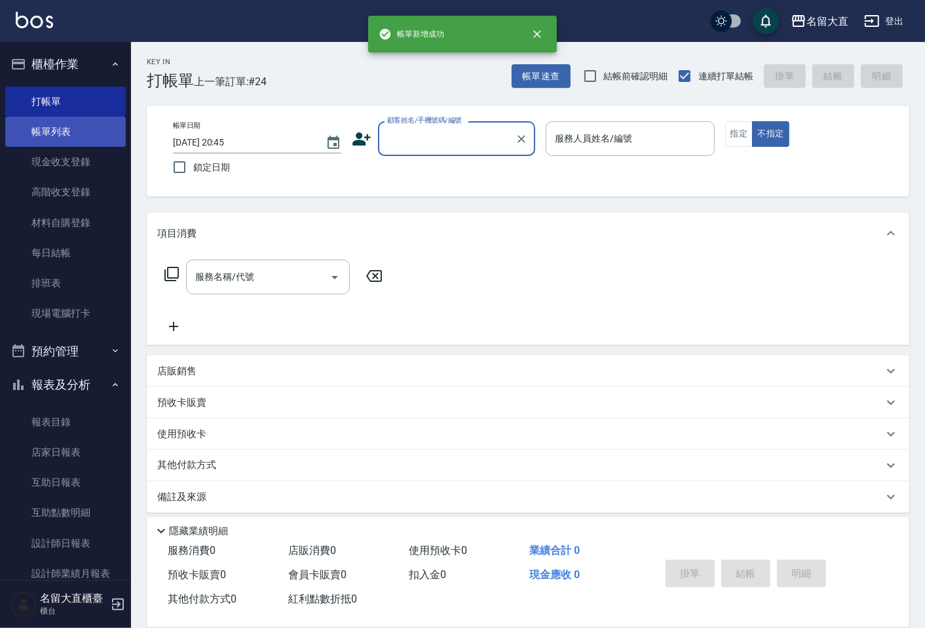
click at [56, 133] on link "帳單列表" at bounding box center [65, 132] width 121 height 30
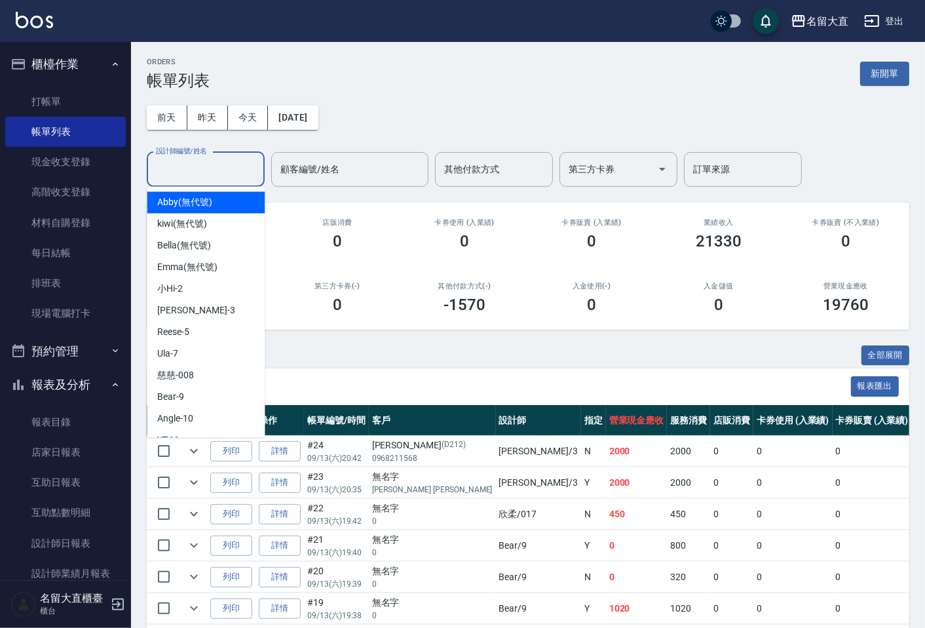
click at [190, 170] on input "設計師編號/姓名" at bounding box center [206, 169] width 106 height 23
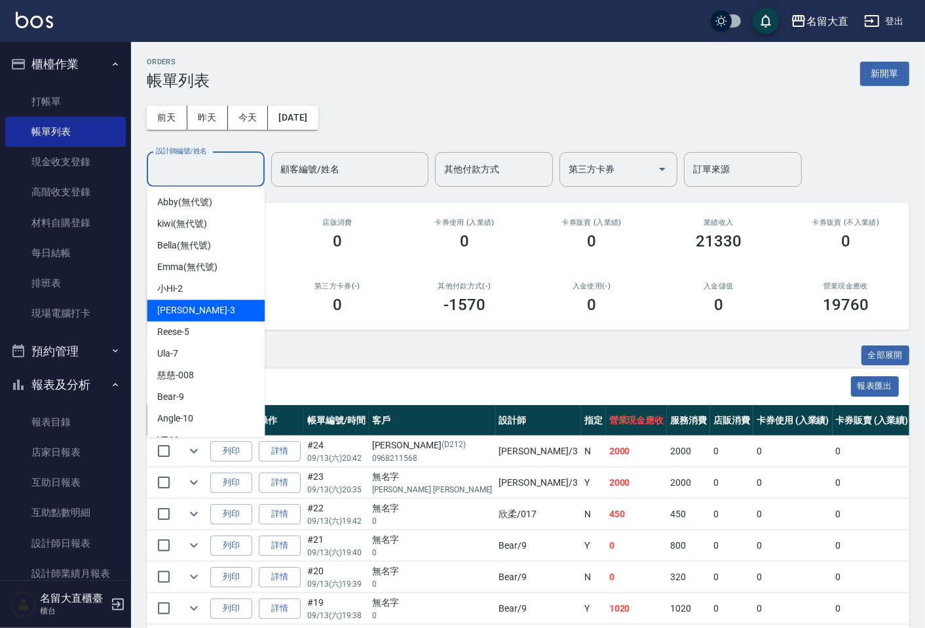
click at [192, 303] on span "[PERSON_NAME]3" at bounding box center [195, 310] width 77 height 14
type input "[PERSON_NAME]3"
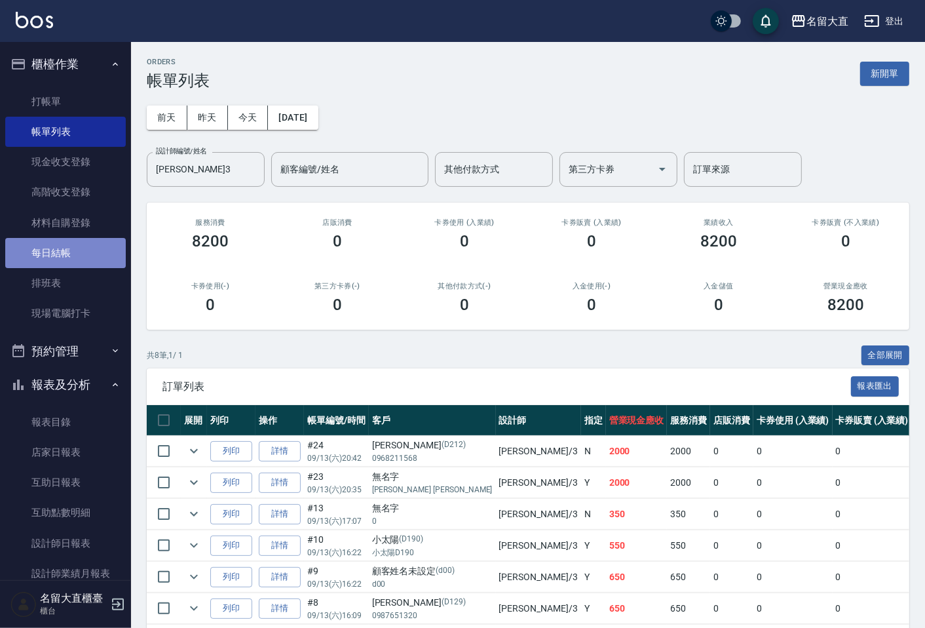
click at [70, 248] on link "每日結帳" at bounding box center [65, 253] width 121 height 30
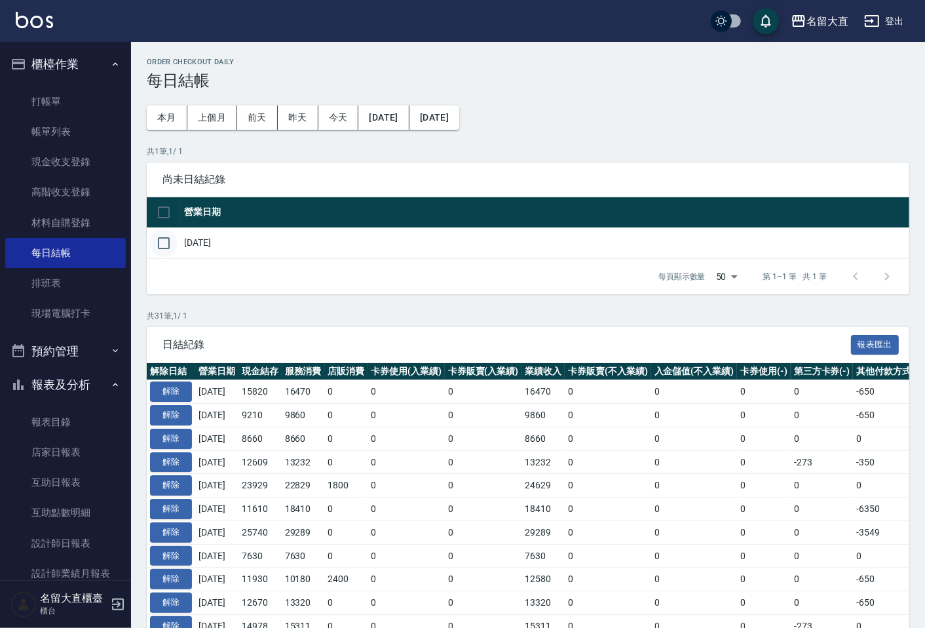
click at [168, 243] on input "checkbox" at bounding box center [164, 243] width 28 height 28
checkbox input "true"
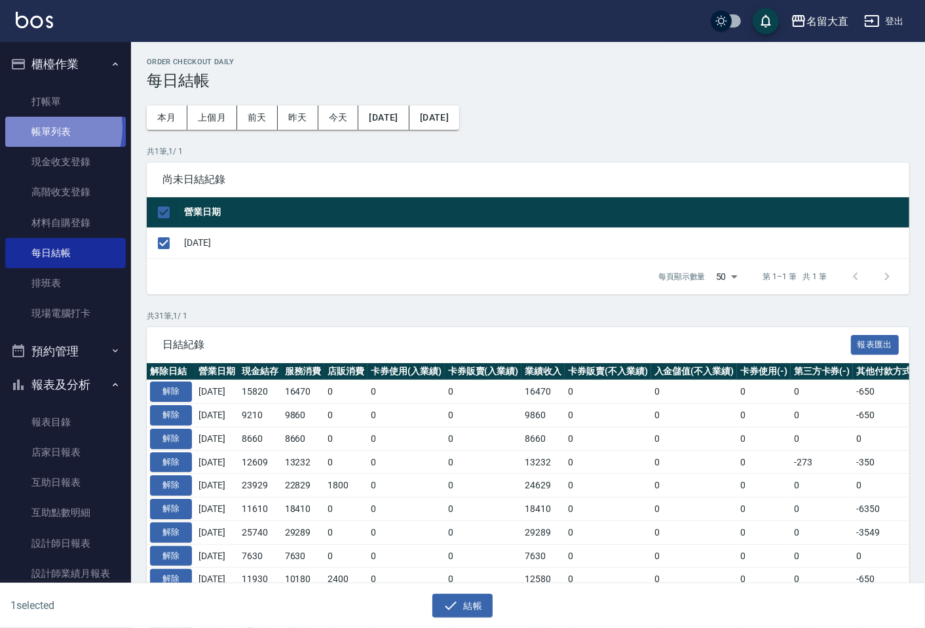
click at [44, 128] on link "帳單列表" at bounding box center [65, 132] width 121 height 30
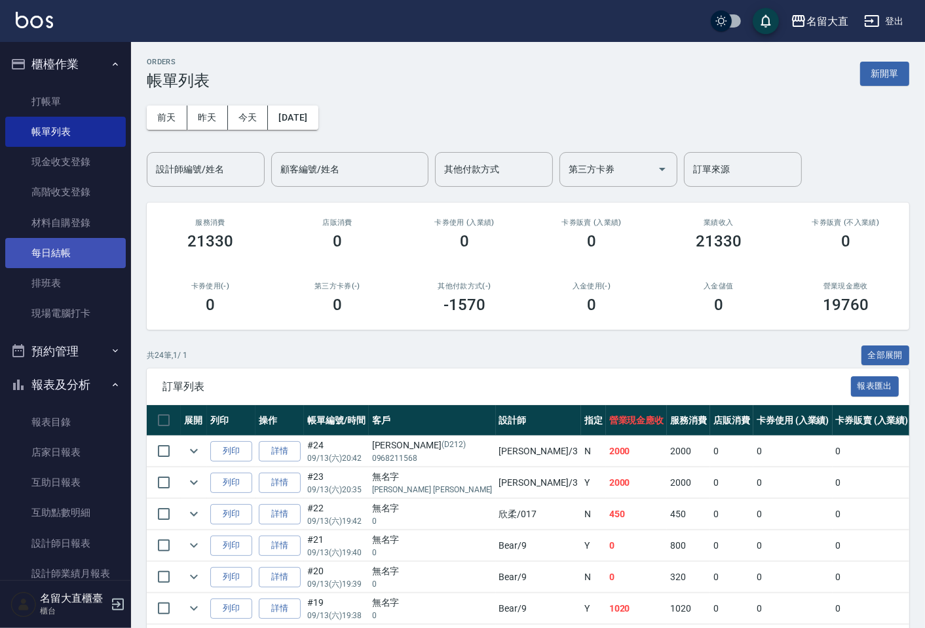
click at [44, 250] on link "每日結帳" at bounding box center [65, 253] width 121 height 30
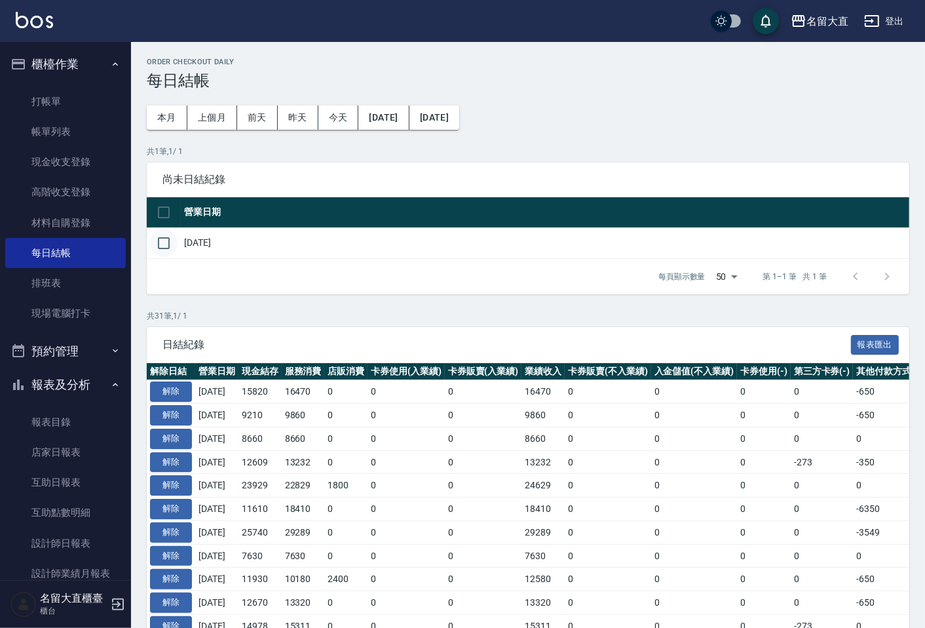
click at [164, 246] on input "checkbox" at bounding box center [164, 243] width 28 height 28
checkbox input "true"
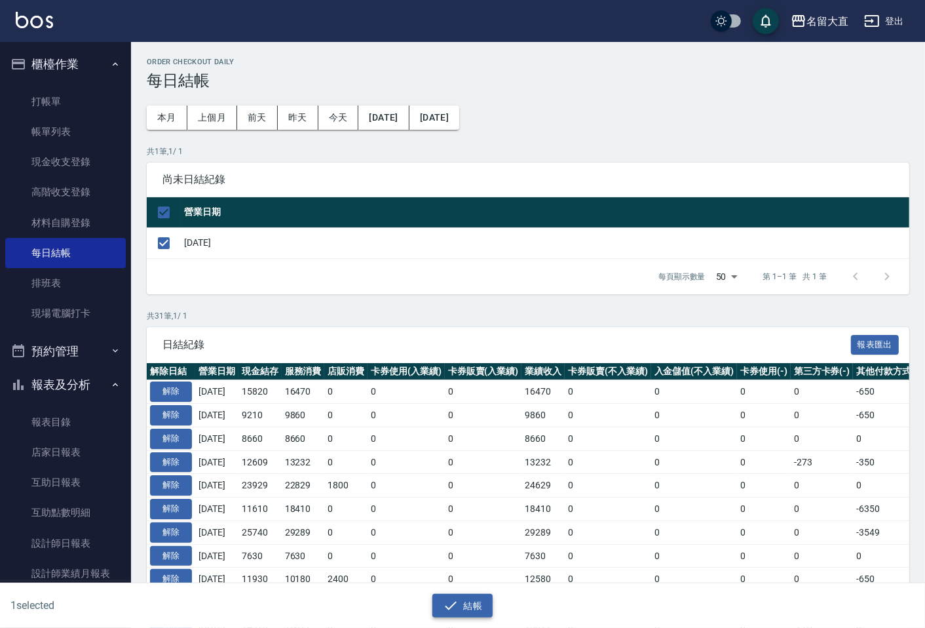
click at [470, 605] on button "結帳" at bounding box center [462, 606] width 61 height 24
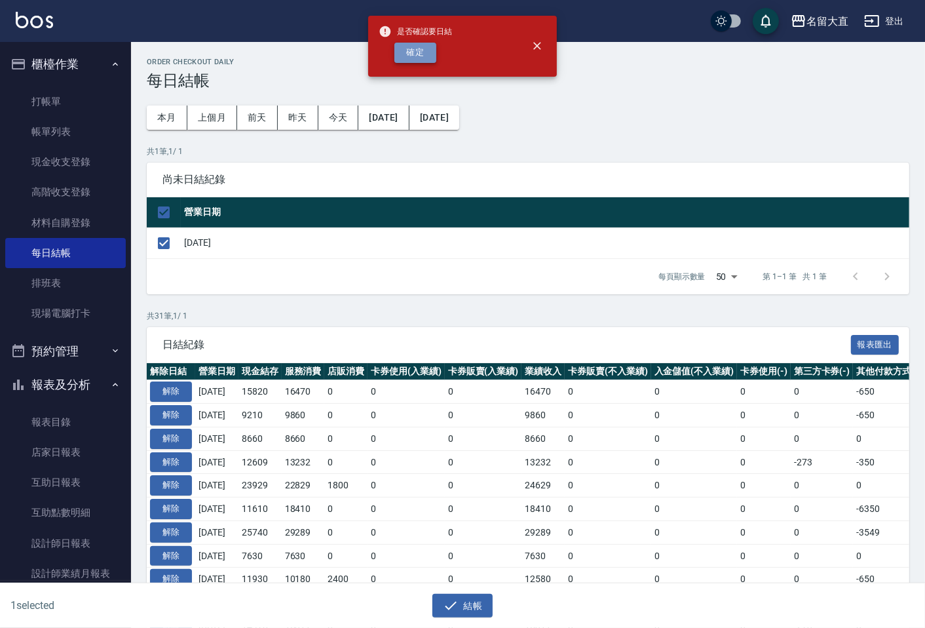
click at [410, 46] on button "確定" at bounding box center [415, 53] width 42 height 20
checkbox input "false"
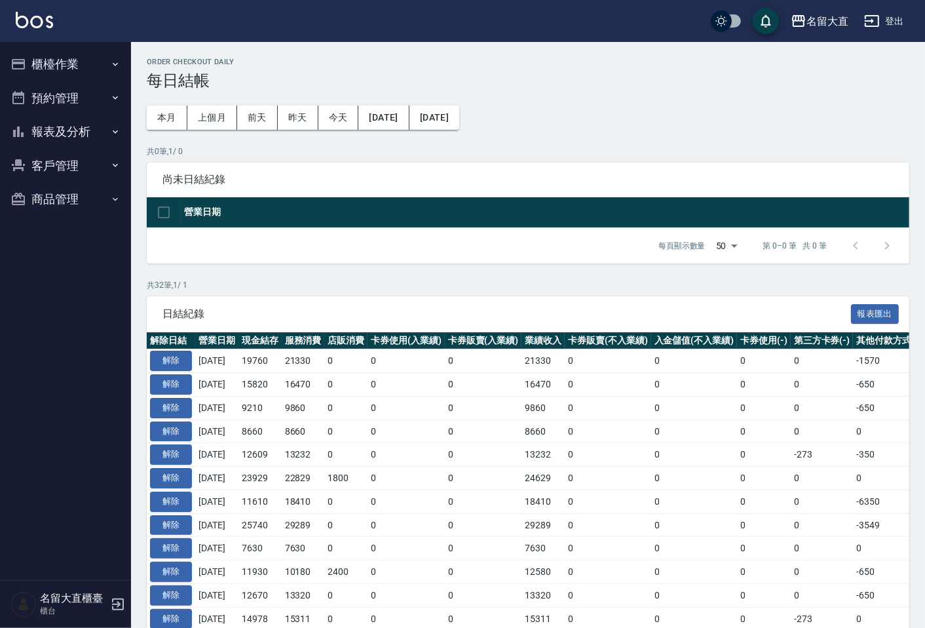
click at [62, 132] on button "報表及分析" at bounding box center [65, 132] width 121 height 34
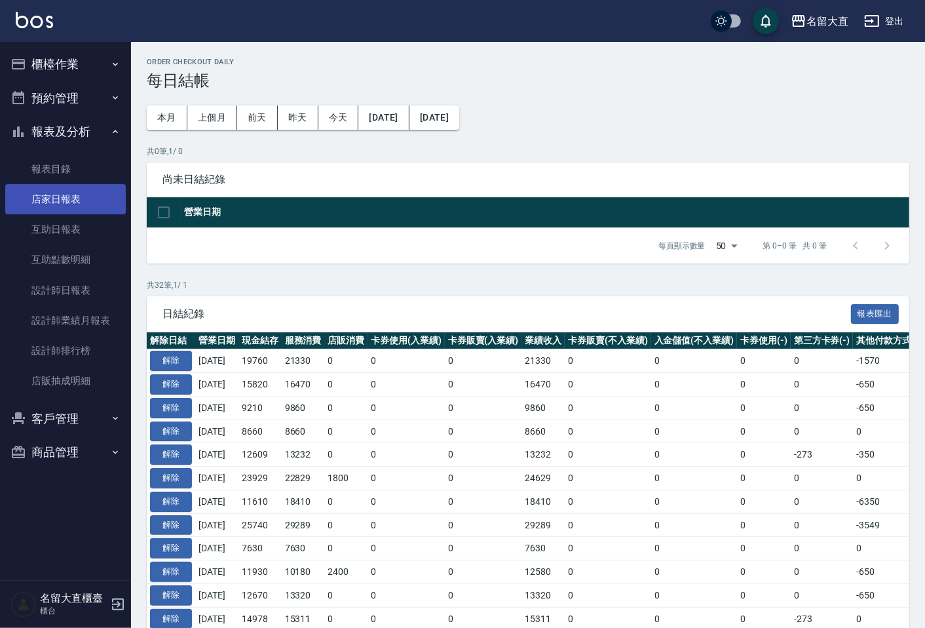
click at [75, 205] on link "店家日報表" at bounding box center [65, 199] width 121 height 30
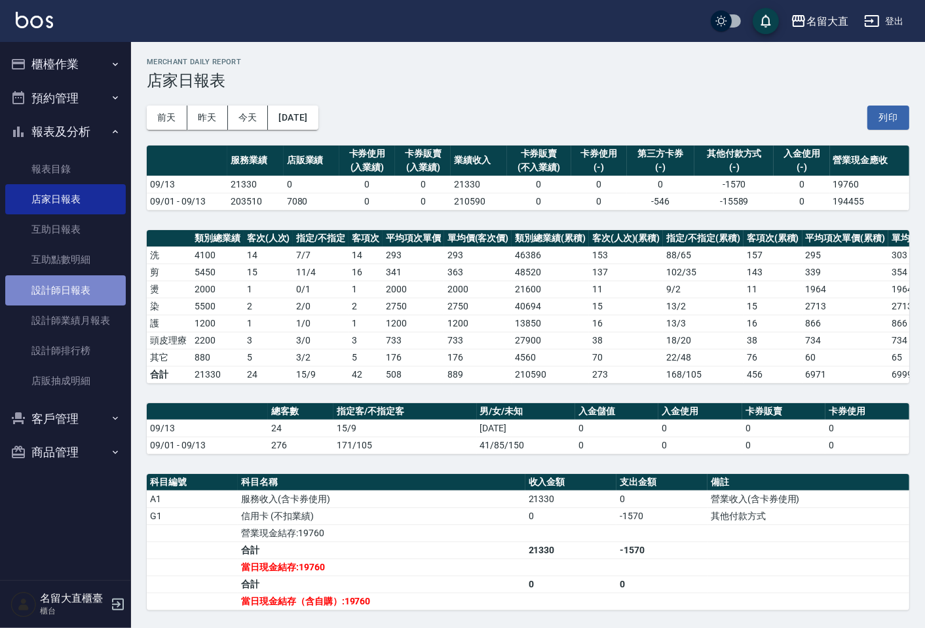
click at [79, 290] on link "設計師日報表" at bounding box center [65, 290] width 121 height 30
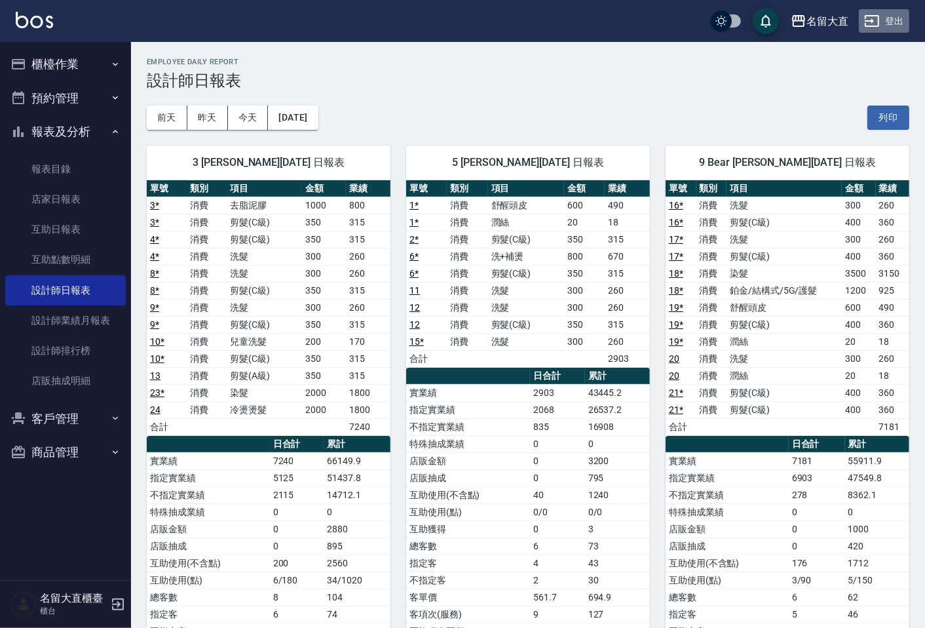
click at [894, 20] on button "登出" at bounding box center [884, 21] width 50 height 24
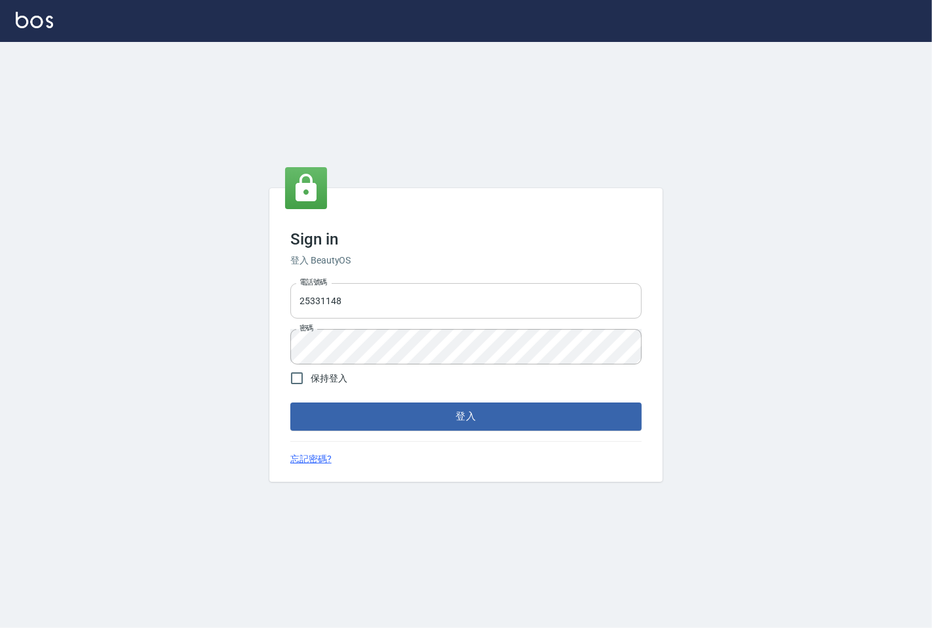
click at [393, 305] on input "25331148" at bounding box center [465, 300] width 351 height 35
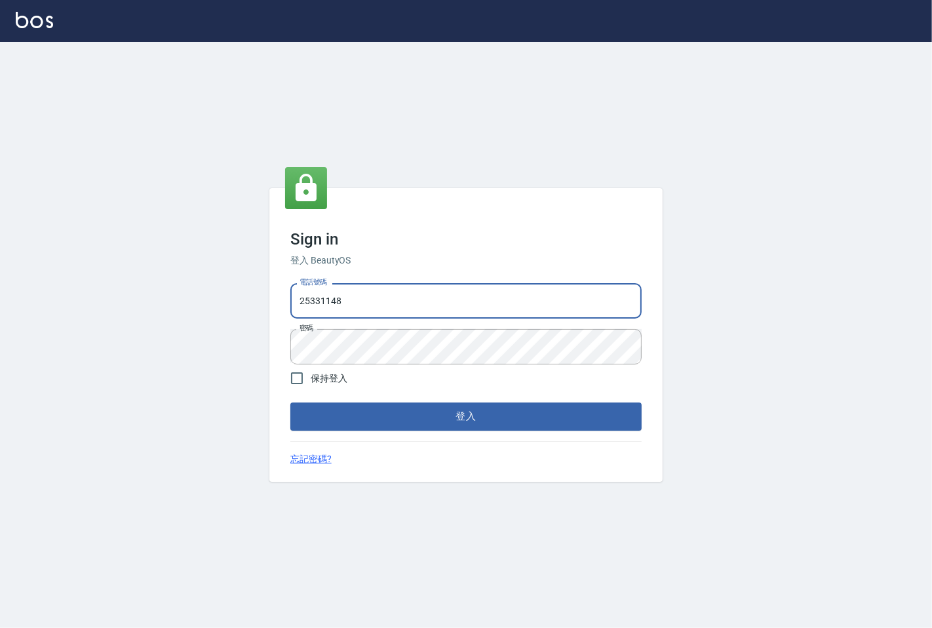
click at [393, 305] on input "25331148" at bounding box center [465, 300] width 351 height 35
type input "0983983823"
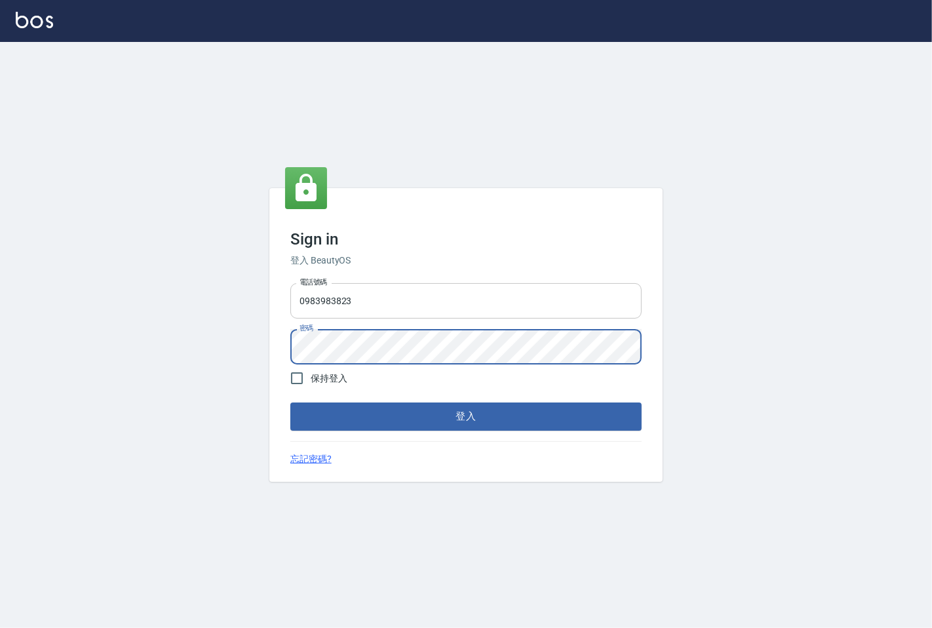
click at [290, 402] on button "登入" at bounding box center [465, 416] width 351 height 28
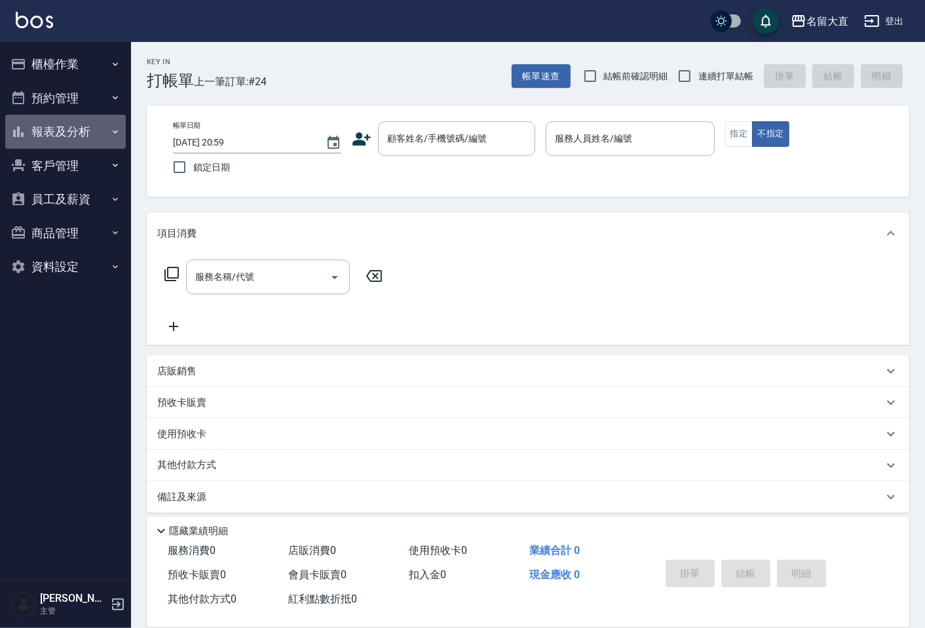
click at [53, 128] on button "報表及分析" at bounding box center [65, 132] width 121 height 34
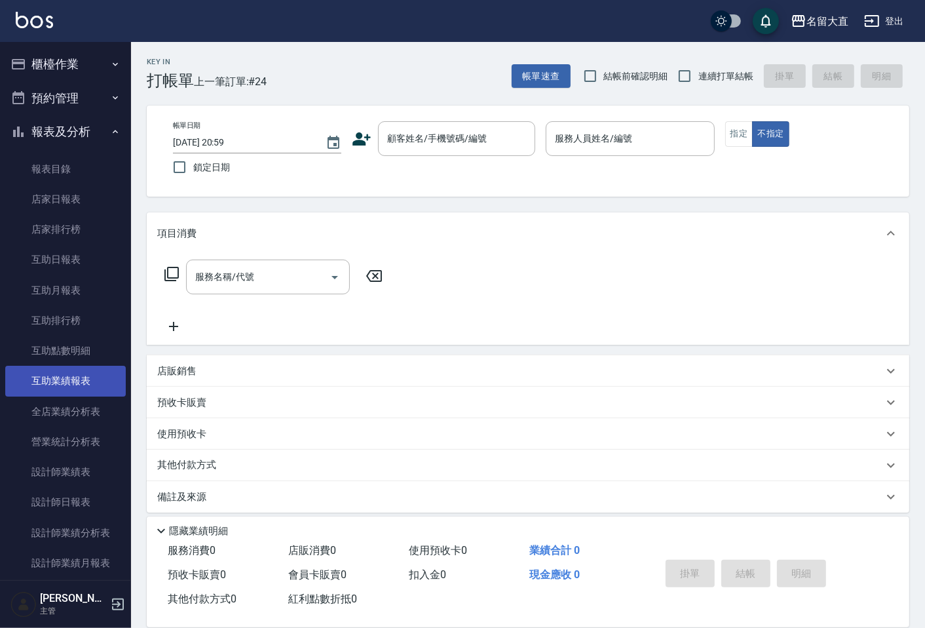
scroll to position [73, 0]
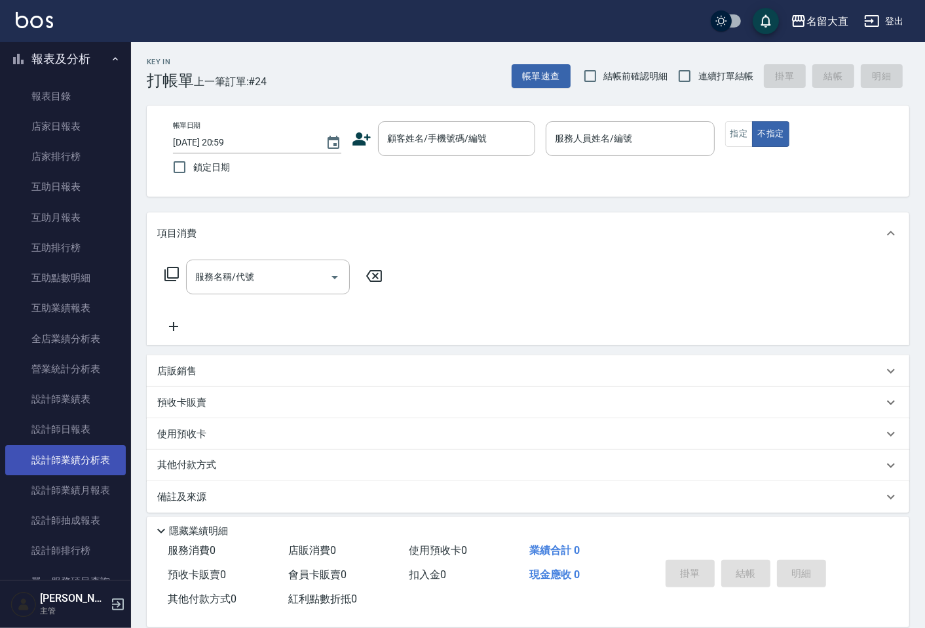
click at [62, 468] on link "設計師業績分析表" at bounding box center [65, 460] width 121 height 30
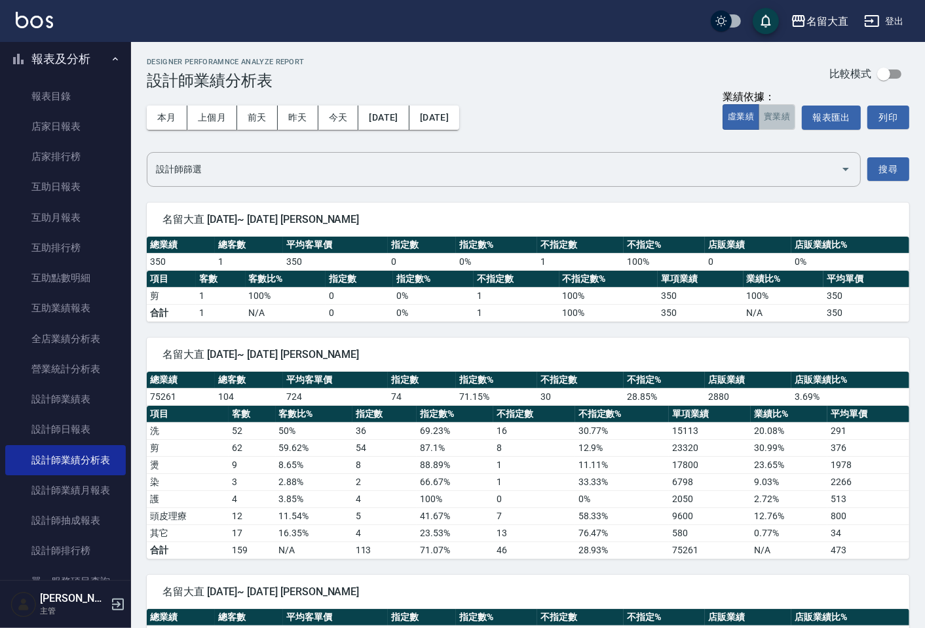
click at [793, 119] on button "實業績" at bounding box center [777, 117] width 37 height 26
click at [335, 116] on button "今天" at bounding box center [338, 117] width 41 height 24
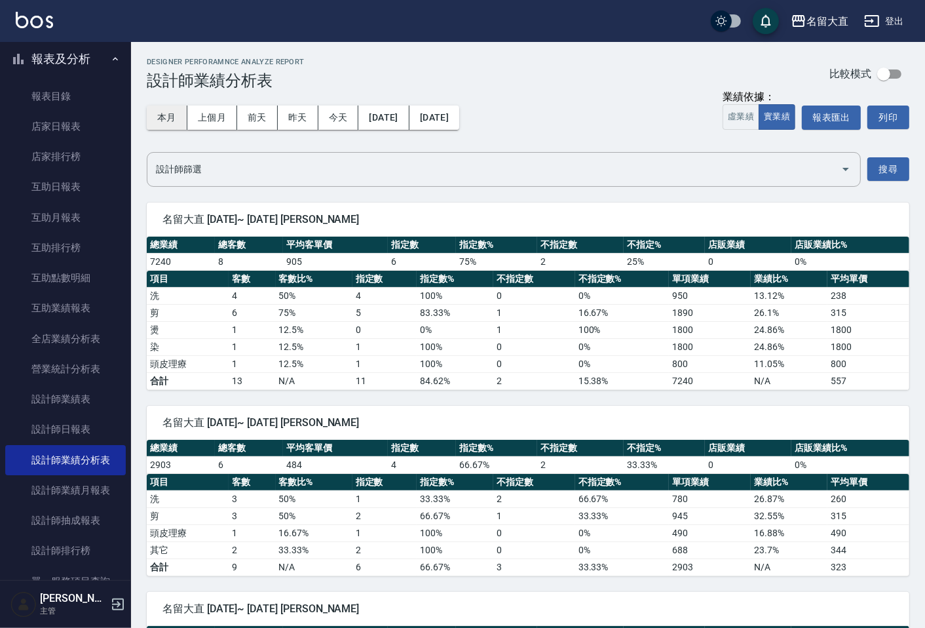
click at [171, 113] on button "本月" at bounding box center [167, 117] width 41 height 24
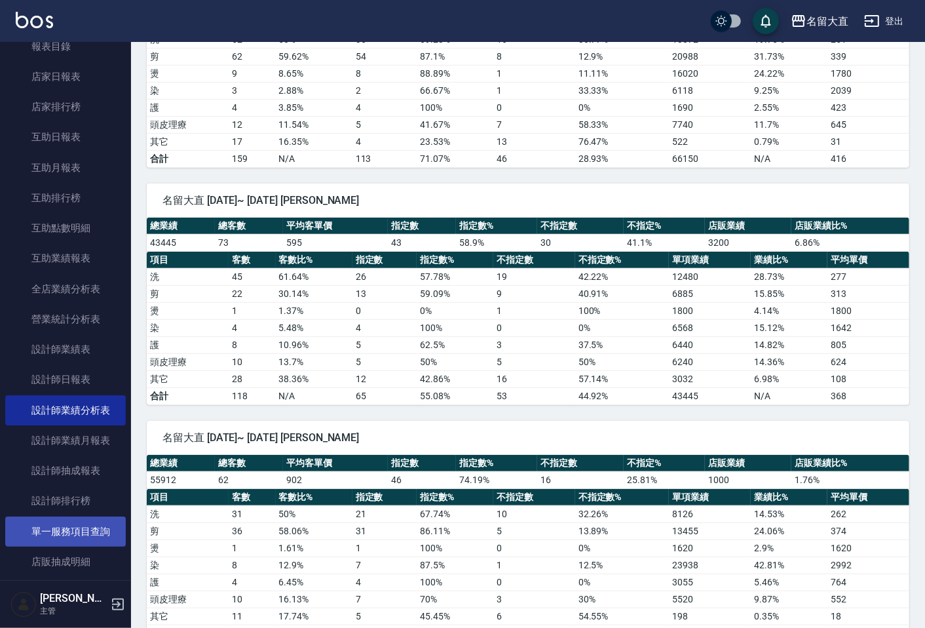
scroll to position [145, 0]
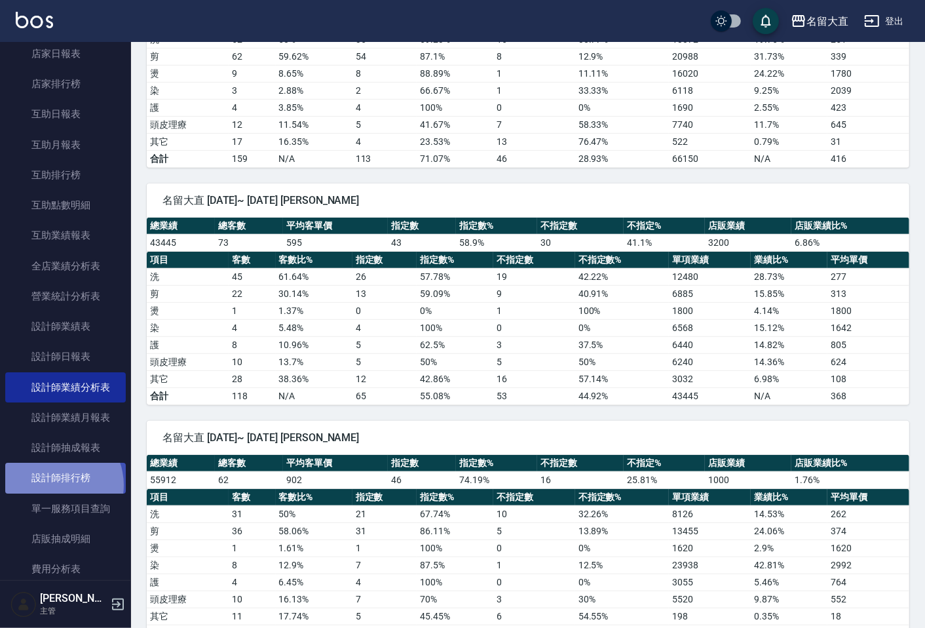
click at [55, 485] on link "設計師排行榜" at bounding box center [65, 478] width 121 height 30
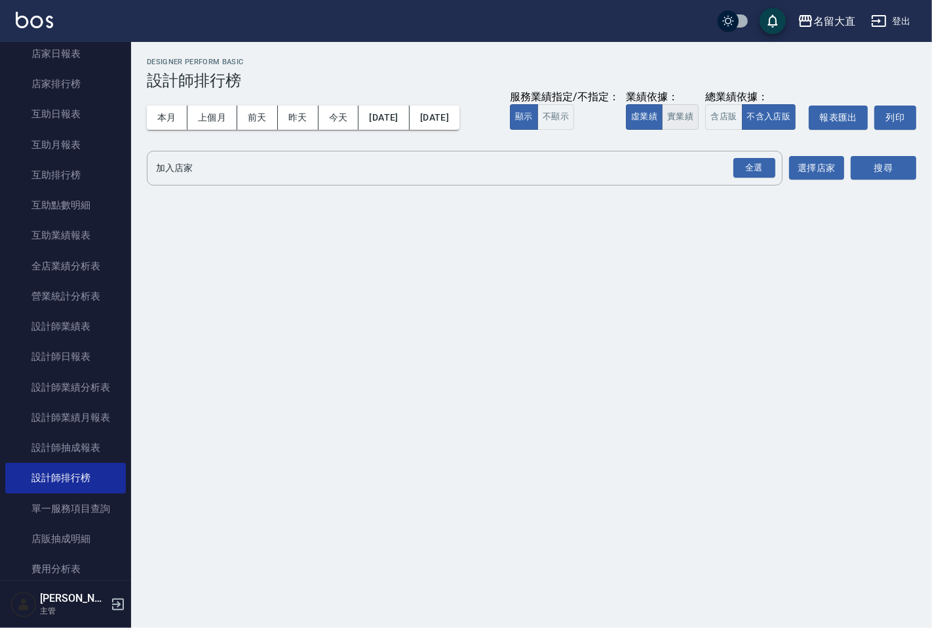
click at [690, 106] on button "實業績" at bounding box center [680, 117] width 37 height 26
click at [760, 168] on div "全選" at bounding box center [754, 168] width 42 height 20
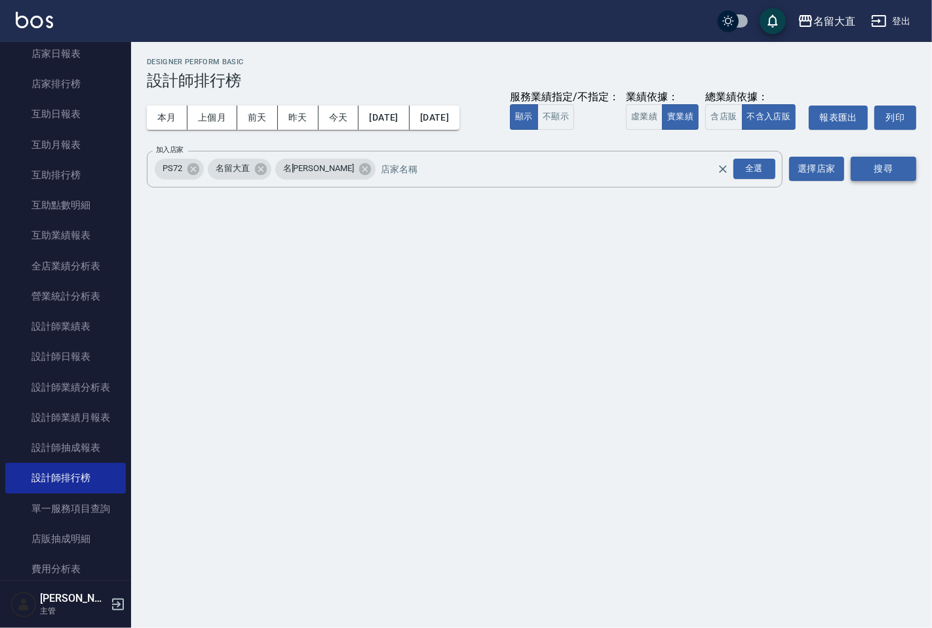
click at [875, 171] on button "搜尋" at bounding box center [883, 169] width 66 height 24
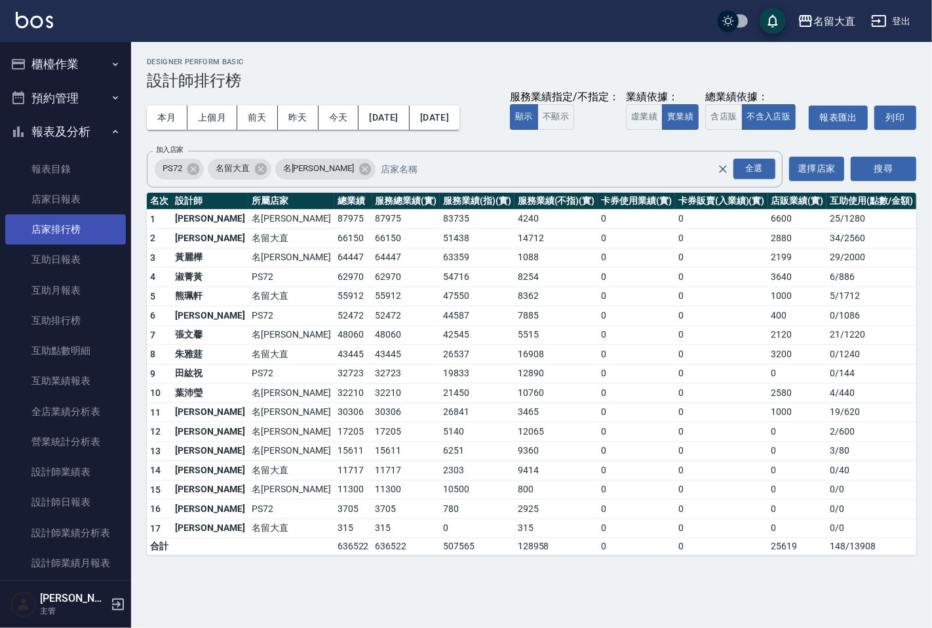
click at [46, 230] on link "店家排行榜" at bounding box center [65, 229] width 121 height 30
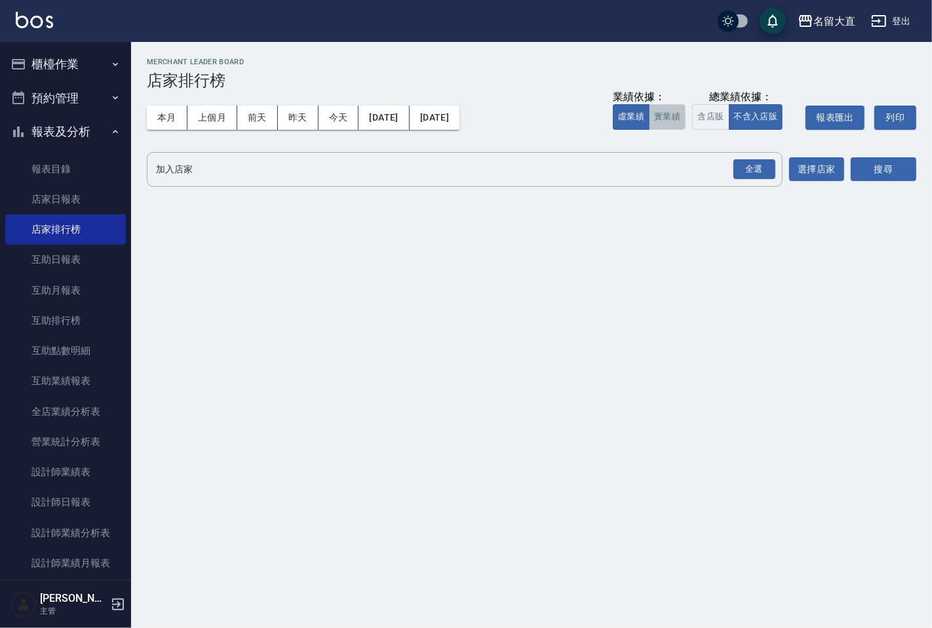
click at [663, 128] on button "實業績" at bounding box center [667, 117] width 37 height 26
click at [619, 118] on button "虛業績" at bounding box center [631, 117] width 37 height 26
click at [769, 181] on div "全選" at bounding box center [754, 169] width 46 height 35
click at [770, 173] on div "全選" at bounding box center [754, 169] width 42 height 20
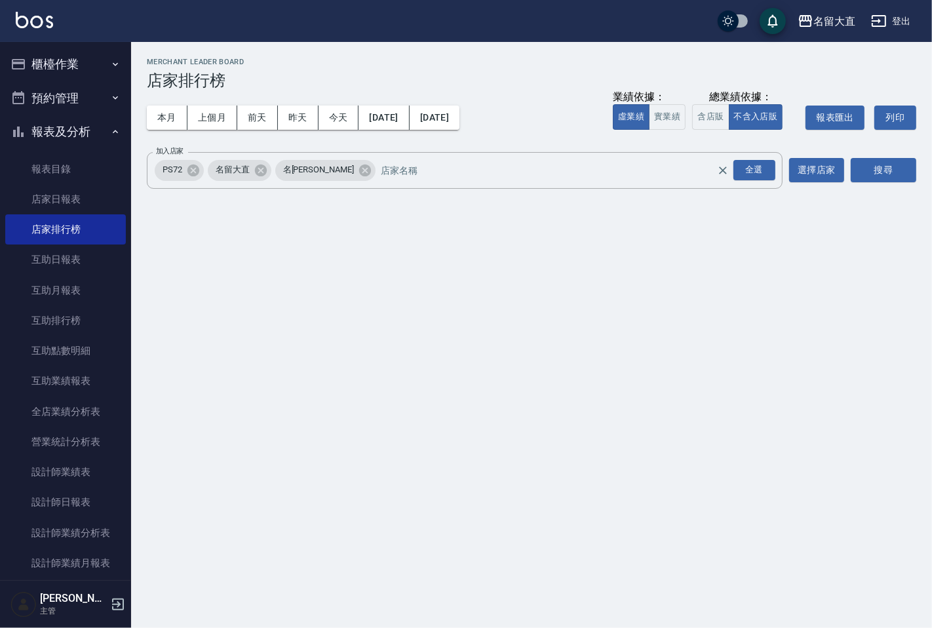
click at [846, 185] on div "加入店家 PS72 名留大直 名留龍江 全選 加入店家 選擇店家 搜尋" at bounding box center [531, 170] width 769 height 37
click at [856, 176] on button "搜尋" at bounding box center [883, 170] width 66 height 24
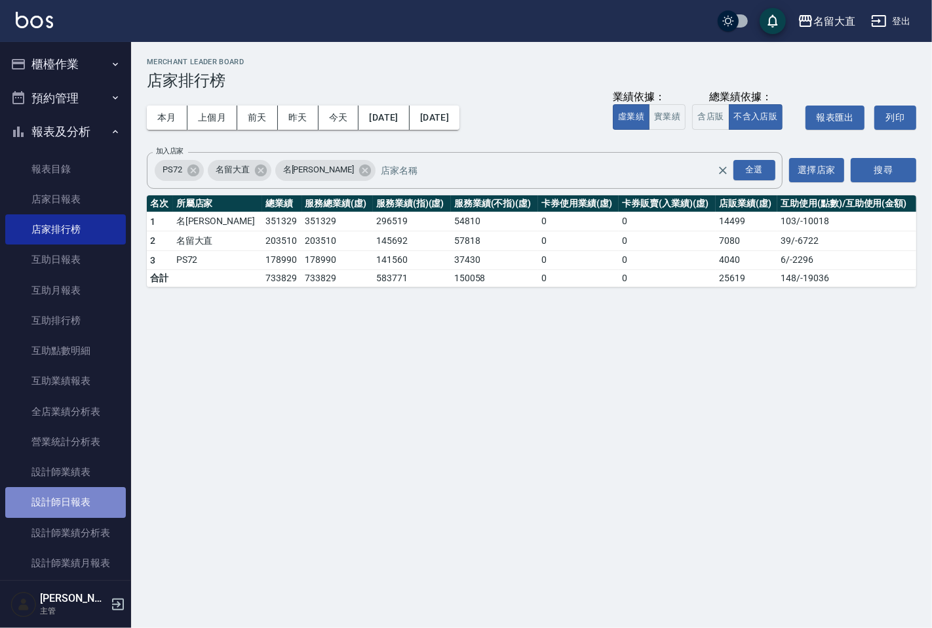
click at [77, 493] on link "設計師日報表" at bounding box center [65, 502] width 121 height 30
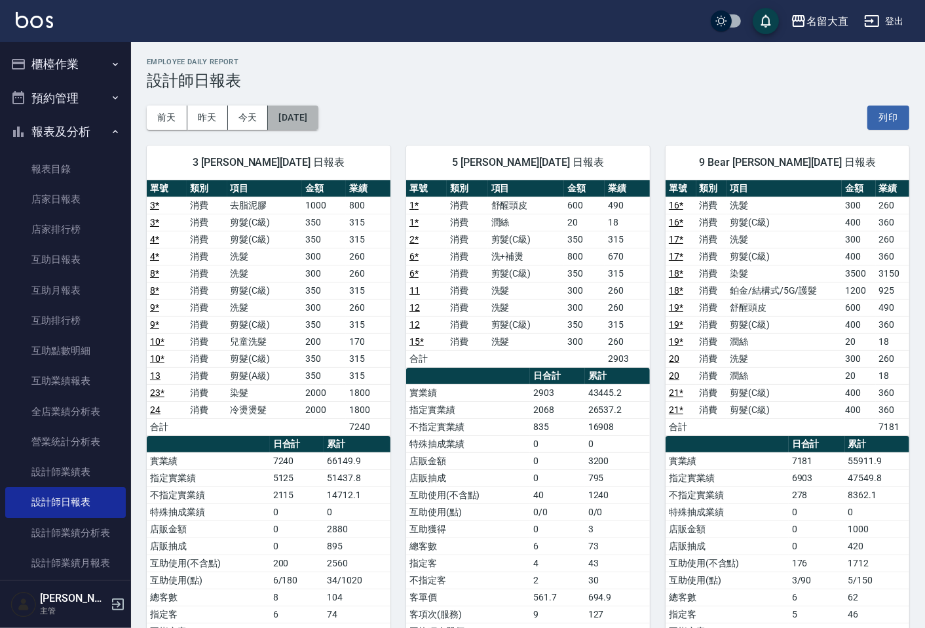
click at [318, 112] on button "[DATE]" at bounding box center [293, 117] width 50 height 24
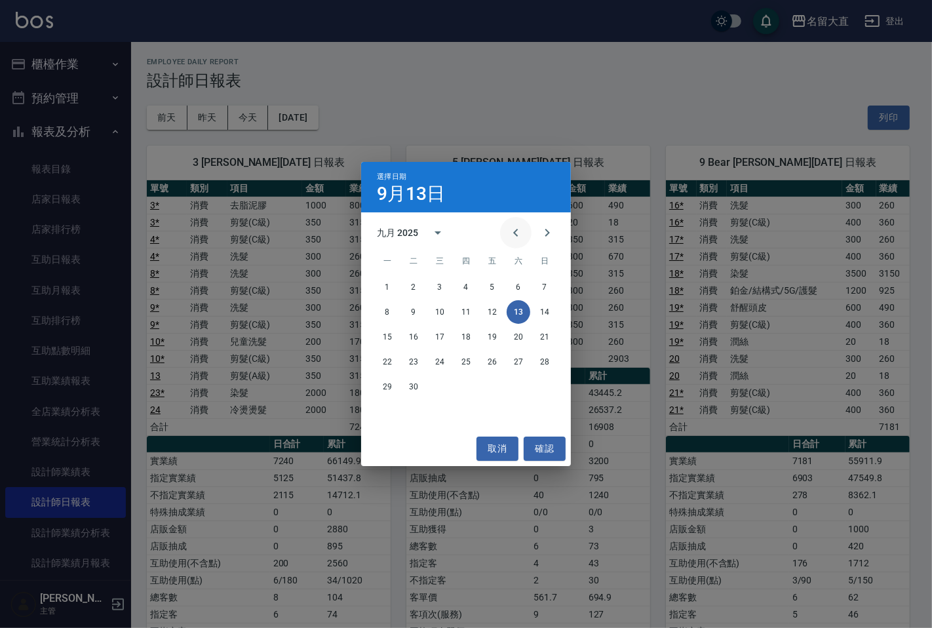
click at [514, 229] on icon "Previous month" at bounding box center [516, 233] width 16 height 16
click at [446, 336] on button "13" at bounding box center [440, 337] width 24 height 24
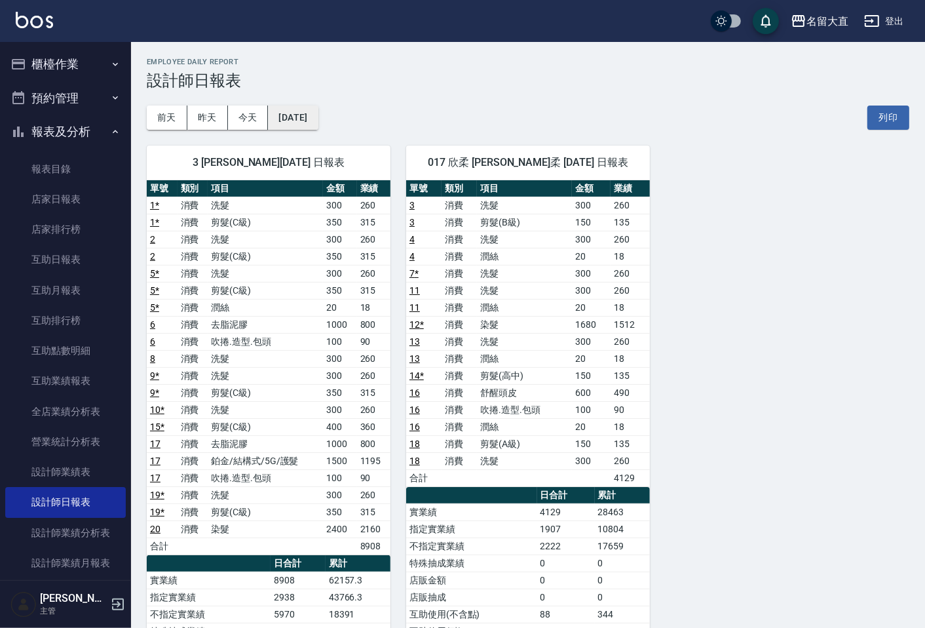
click at [315, 117] on button "[DATE]" at bounding box center [293, 117] width 50 height 24
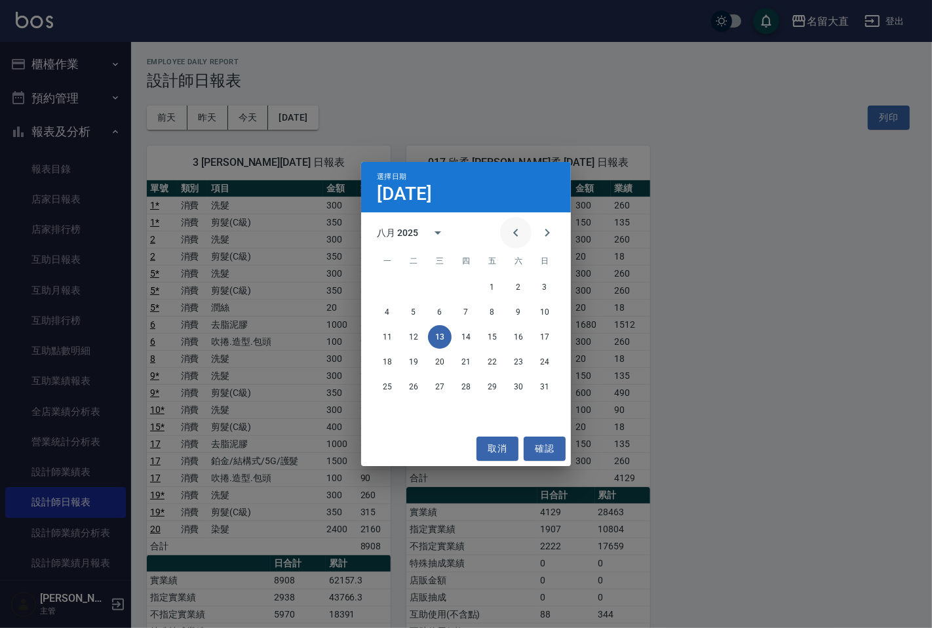
click at [510, 233] on icon "Previous month" at bounding box center [516, 233] width 16 height 16
click at [542, 312] on button "13" at bounding box center [545, 312] width 24 height 24
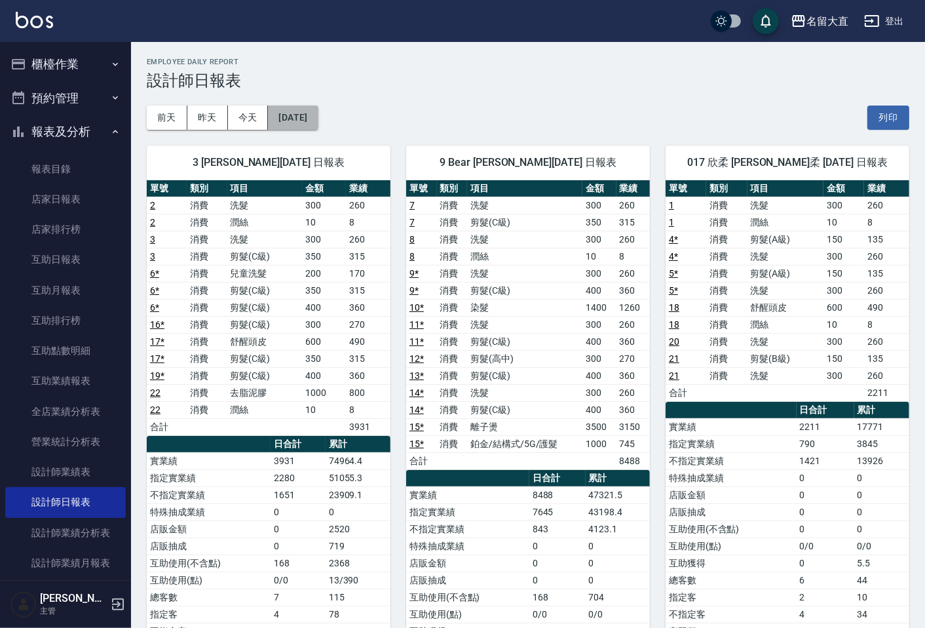
click at [311, 108] on button "2025/07/13" at bounding box center [293, 117] width 50 height 24
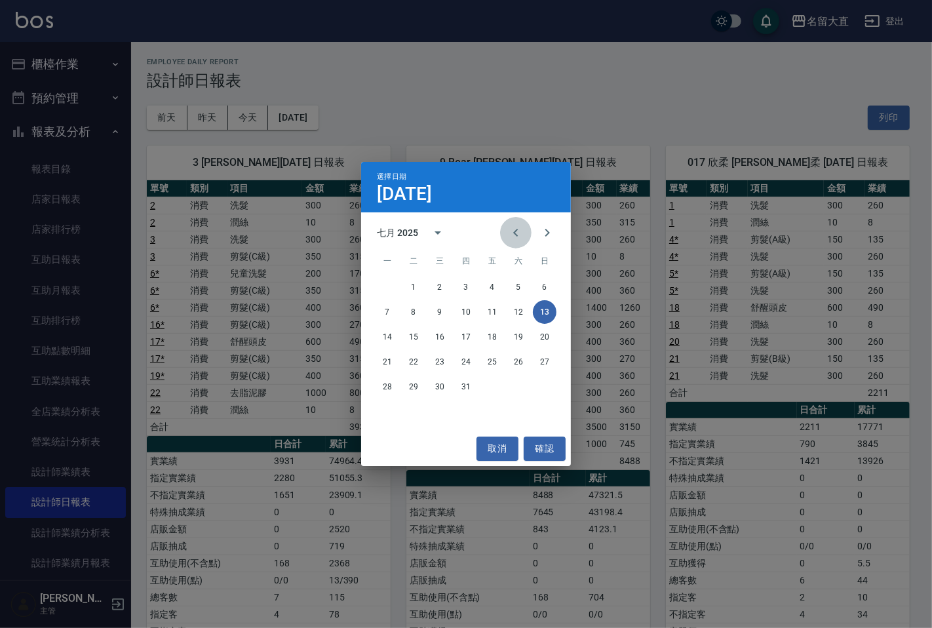
click at [518, 226] on icon "Previous month" at bounding box center [516, 233] width 16 height 16
click at [489, 337] on button "13" at bounding box center [492, 337] width 24 height 24
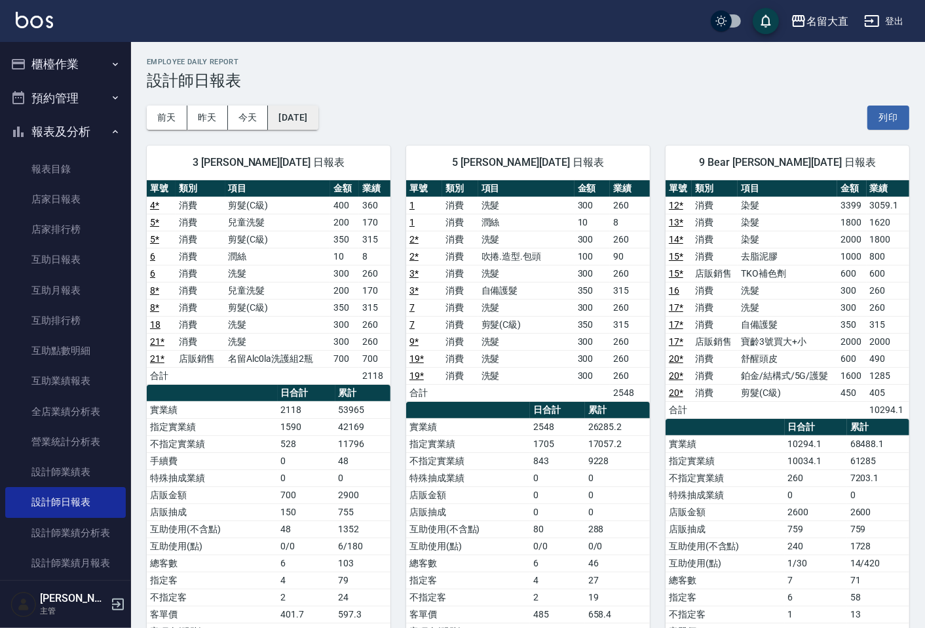
click at [314, 123] on button "2025/06/13" at bounding box center [293, 117] width 50 height 24
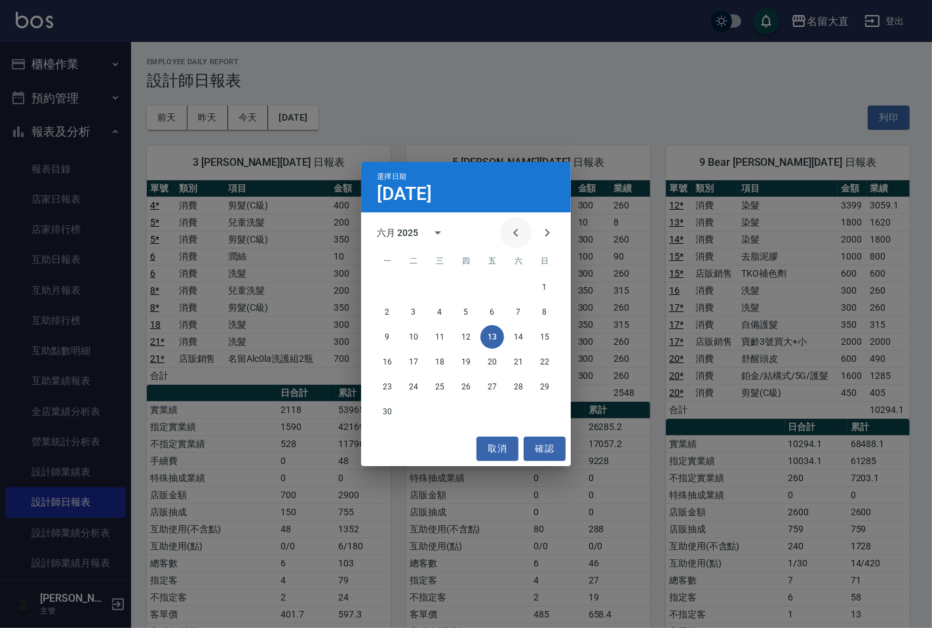
click at [513, 229] on icon "Previous month" at bounding box center [516, 233] width 16 height 16
click at [414, 335] on button "13" at bounding box center [414, 337] width 24 height 24
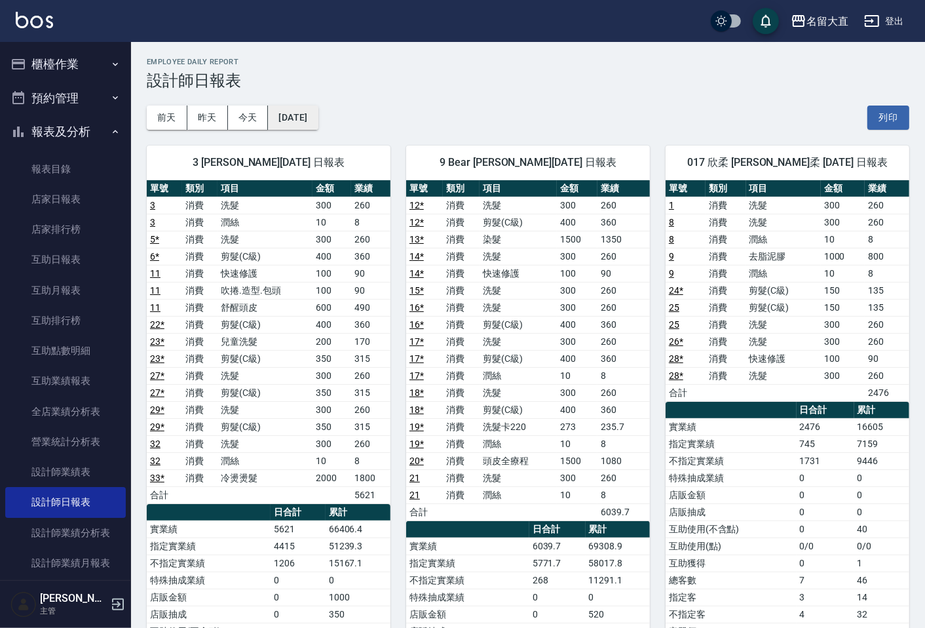
click at [295, 110] on button "2025/05/13" at bounding box center [293, 117] width 50 height 24
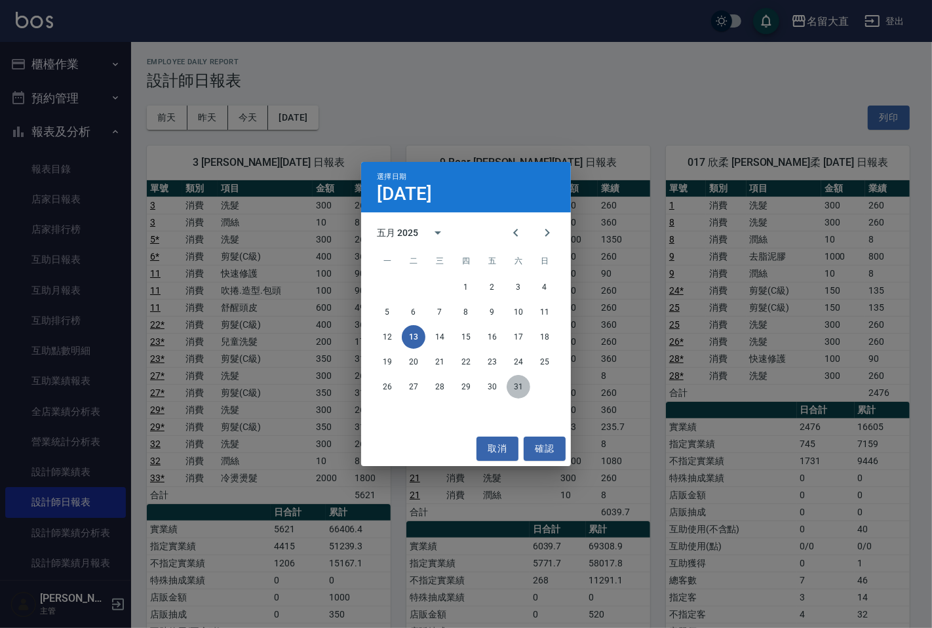
click at [511, 388] on button "31" at bounding box center [518, 387] width 24 height 24
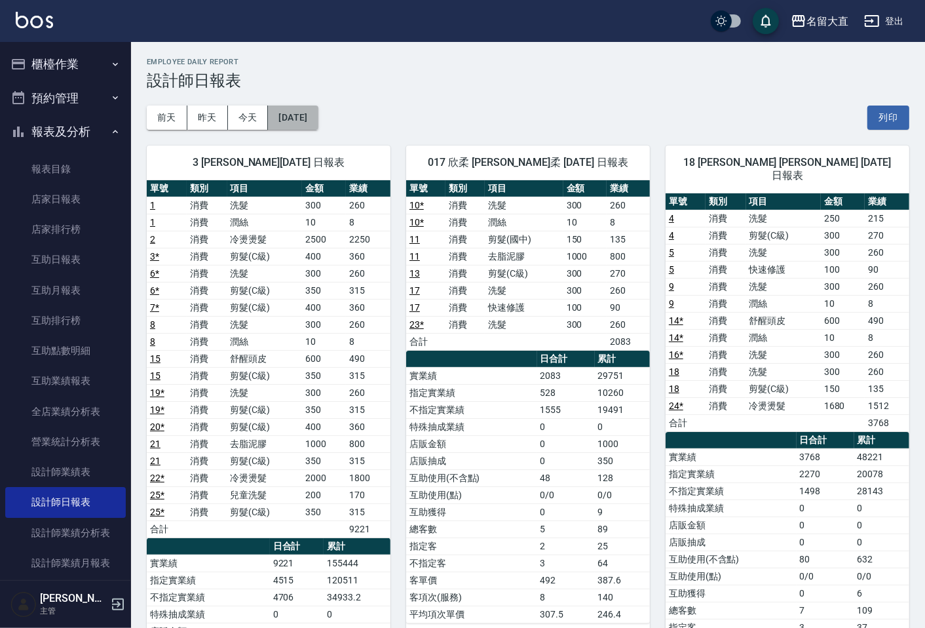
click at [299, 109] on button "2025/05/31" at bounding box center [293, 117] width 50 height 24
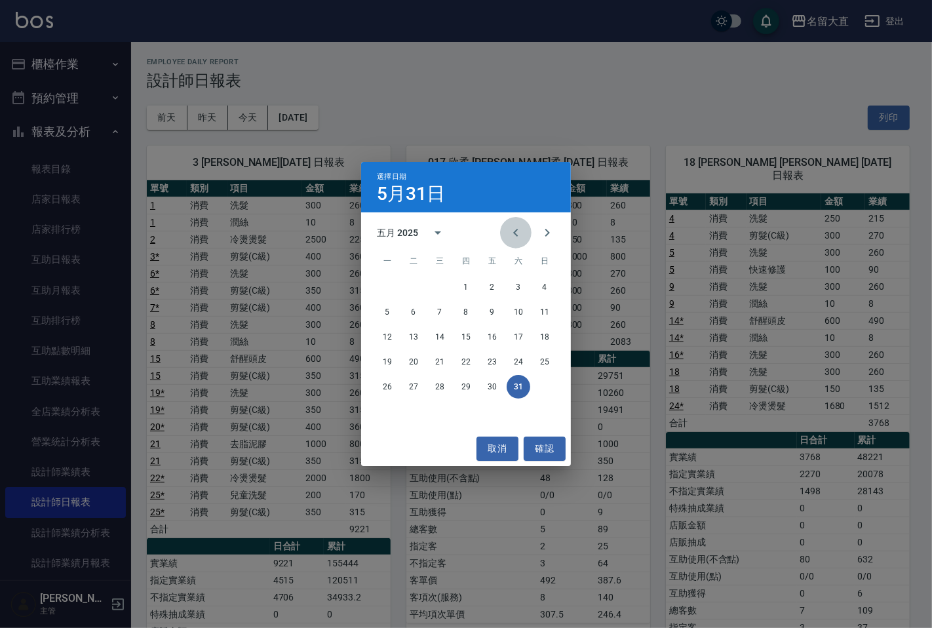
click at [520, 231] on icon "Previous month" at bounding box center [516, 233] width 16 height 16
click at [541, 309] on button "13" at bounding box center [545, 312] width 24 height 24
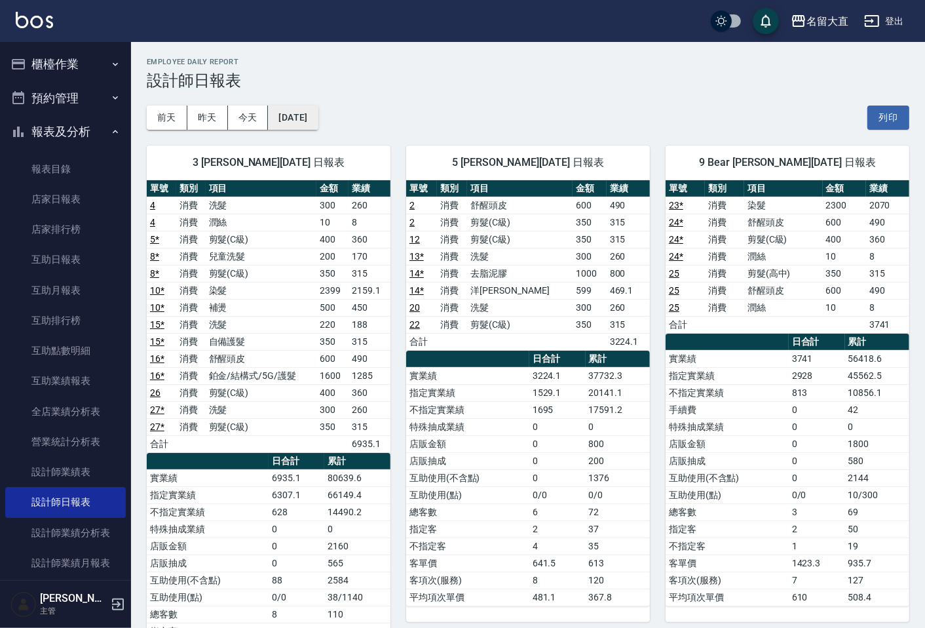
click at [318, 115] on button "2025/04/13" at bounding box center [293, 117] width 50 height 24
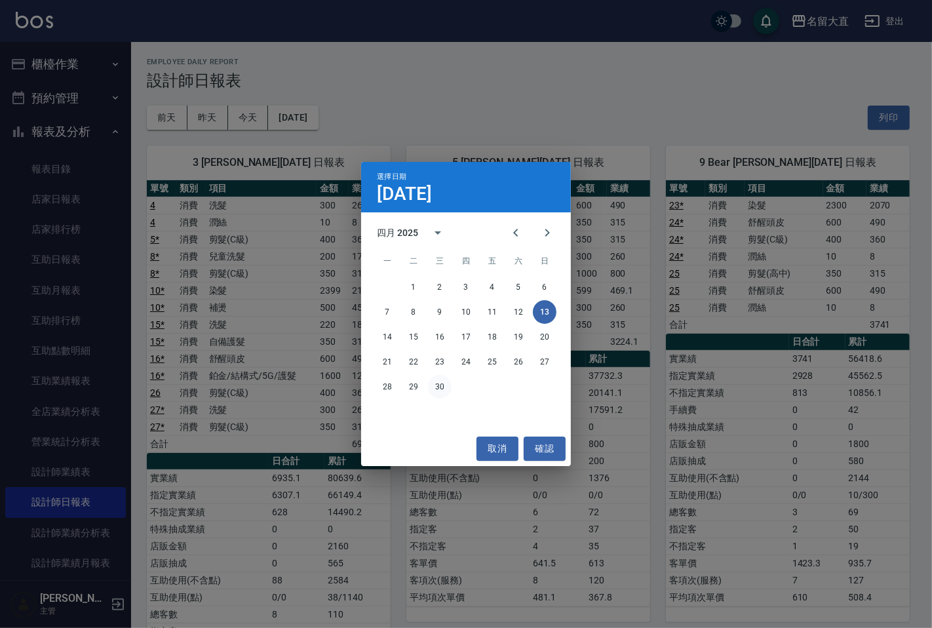
click at [442, 387] on button "30" at bounding box center [440, 387] width 24 height 24
